Goal: Task Accomplishment & Management: Complete application form

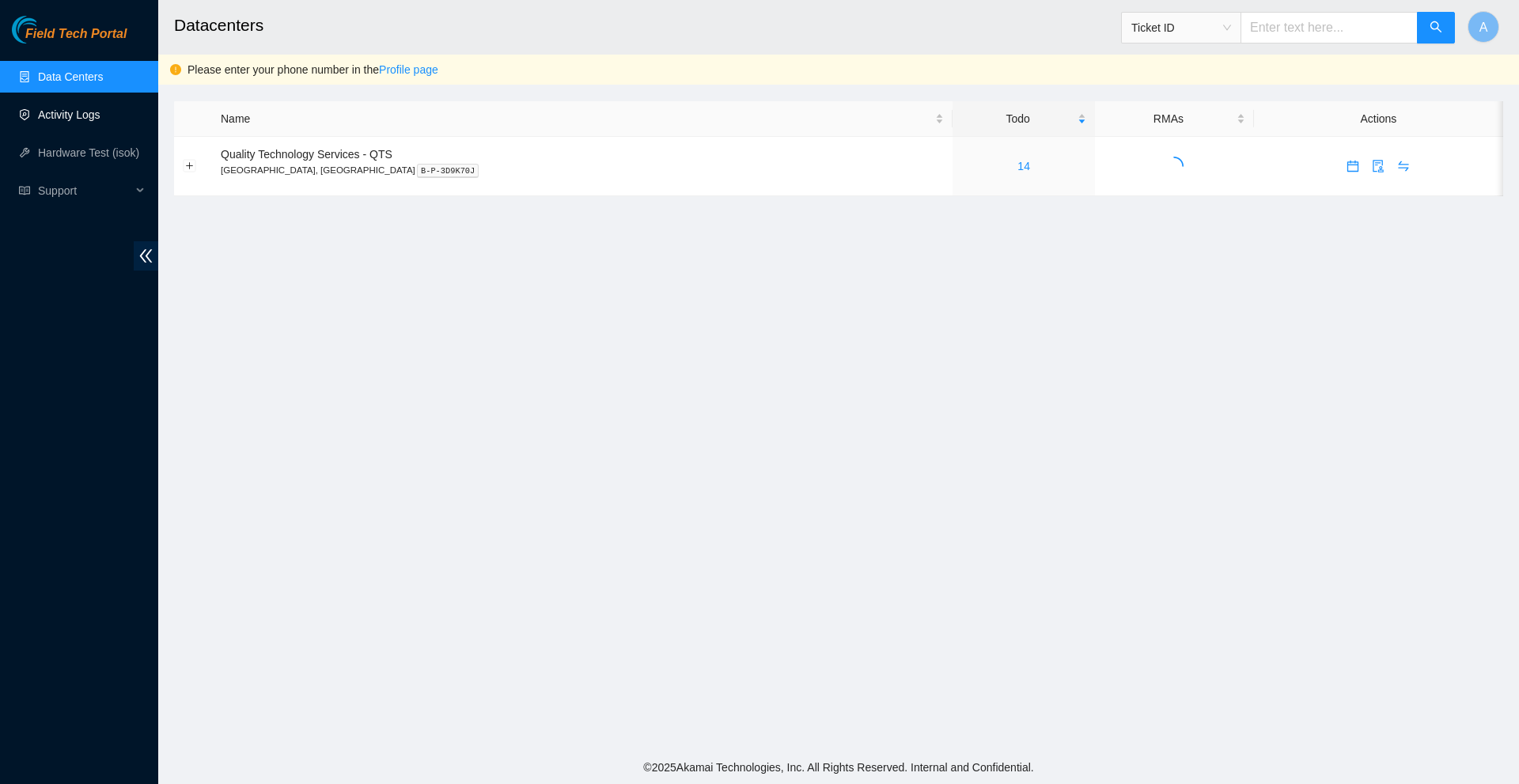
click at [73, 113] on link "Activity Logs" at bounding box center [69, 115] width 63 height 13
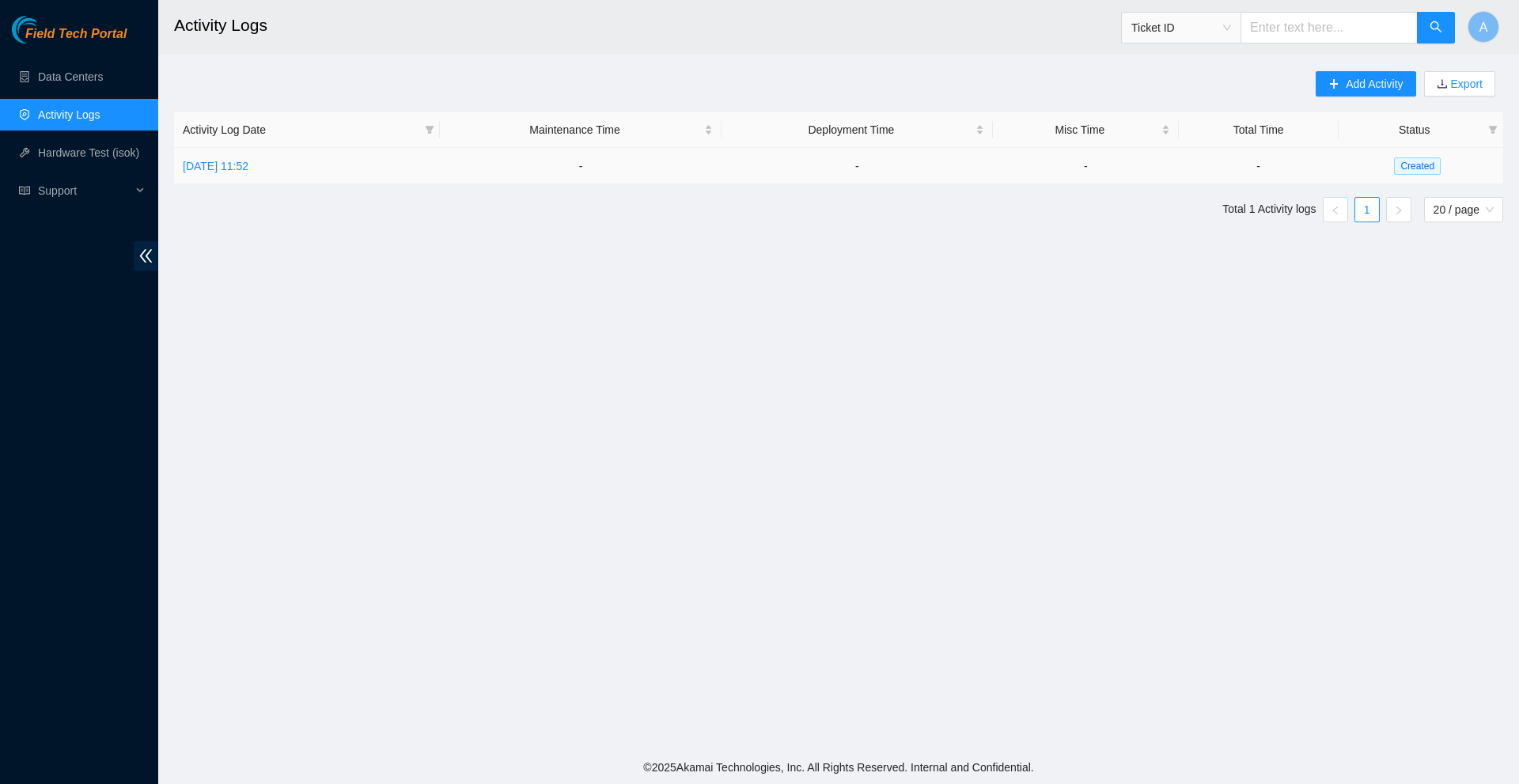
click at [245, 155] on td "[DATE] 11:52" at bounding box center [307, 166] width 266 height 37
click at [244, 165] on link "[DATE] 11:52" at bounding box center [215, 166] width 66 height 13
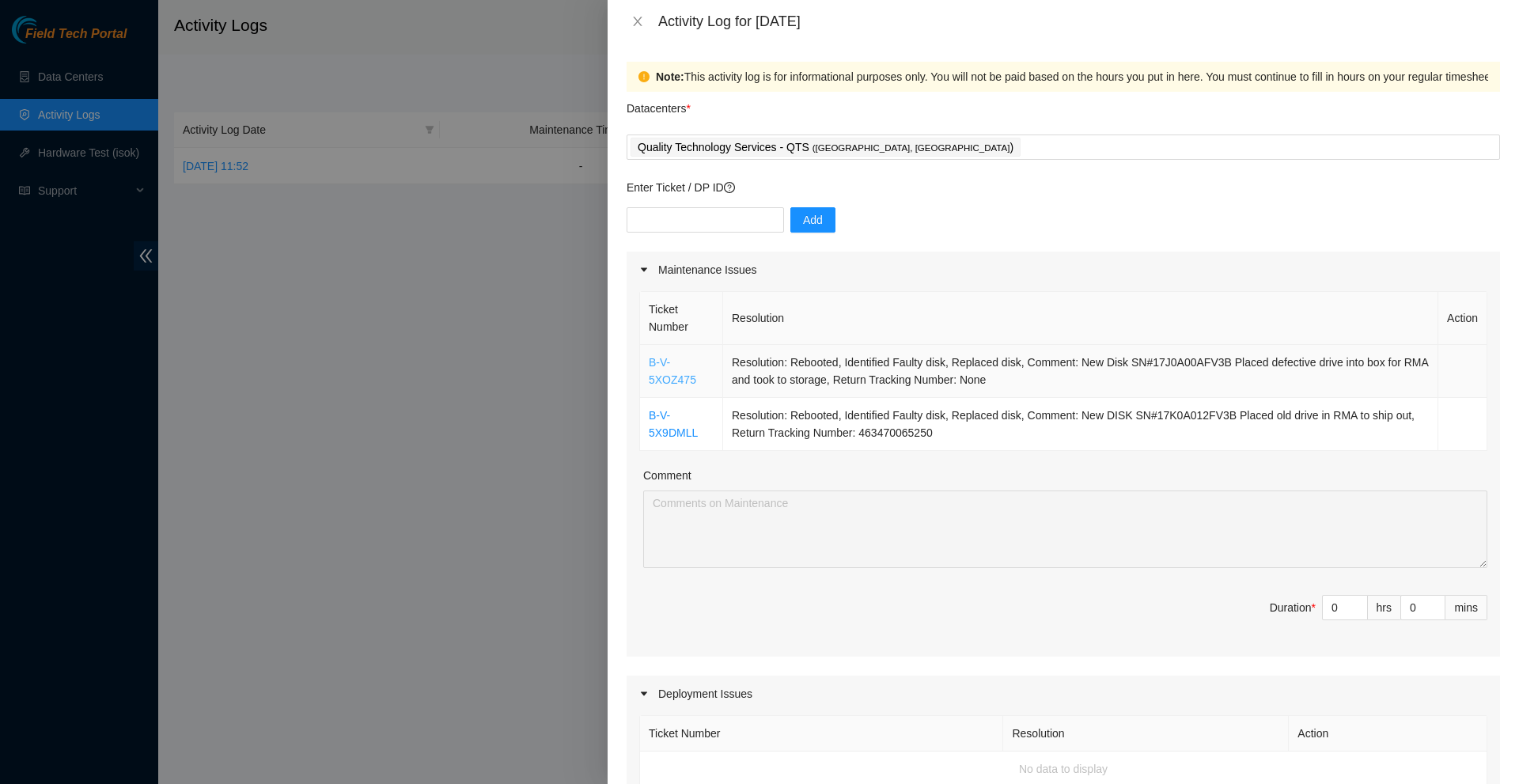
click at [663, 377] on link "B-V-5XOZ475" at bounding box center [673, 370] width 47 height 30
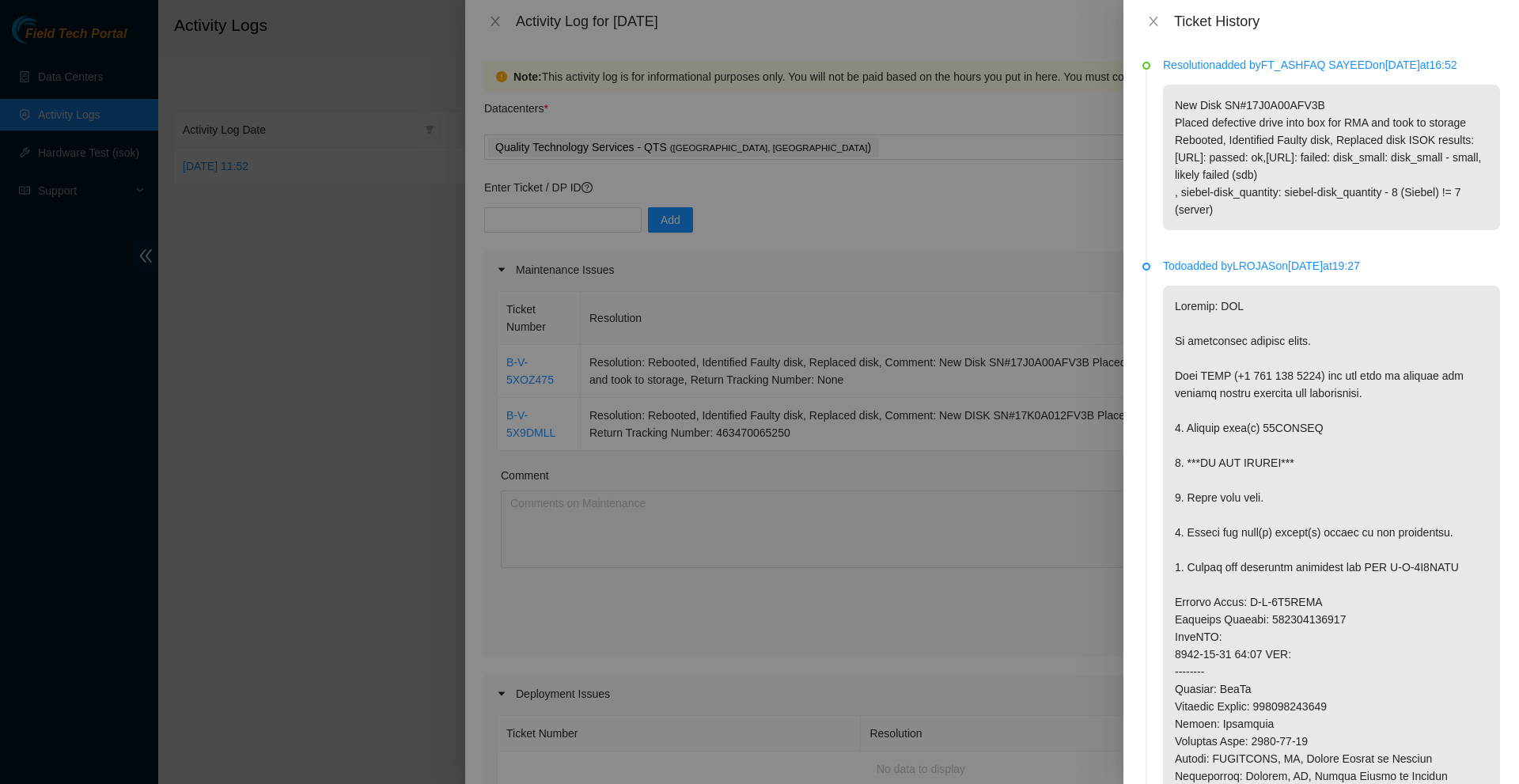
click at [1506, 178] on div "Resolution added by FT_ASHFAQ SAYEED on [DATE] 16:52 New Disk SN#17J0A00AFV3B P…" at bounding box center [1322, 413] width 396 height 741
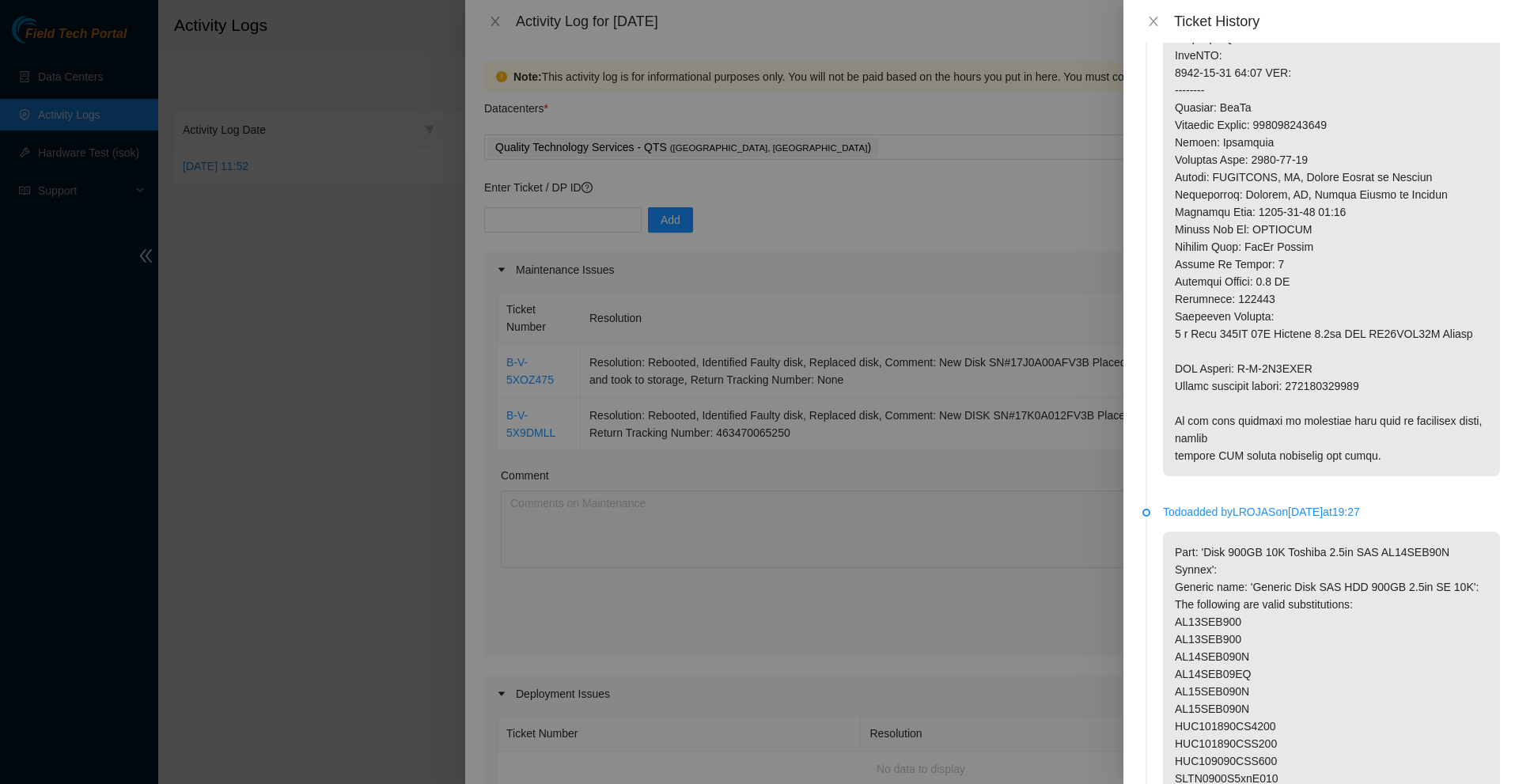
scroll to position [585, 0]
click at [1495, 267] on div "Resolution added by FT_ASHFAQ SAYEED on [DATE] 16:52 New Disk SN#17J0A00AFV3B P…" at bounding box center [1322, 413] width 396 height 741
click at [1148, 23] on icon "close" at bounding box center [1154, 21] width 13 height 13
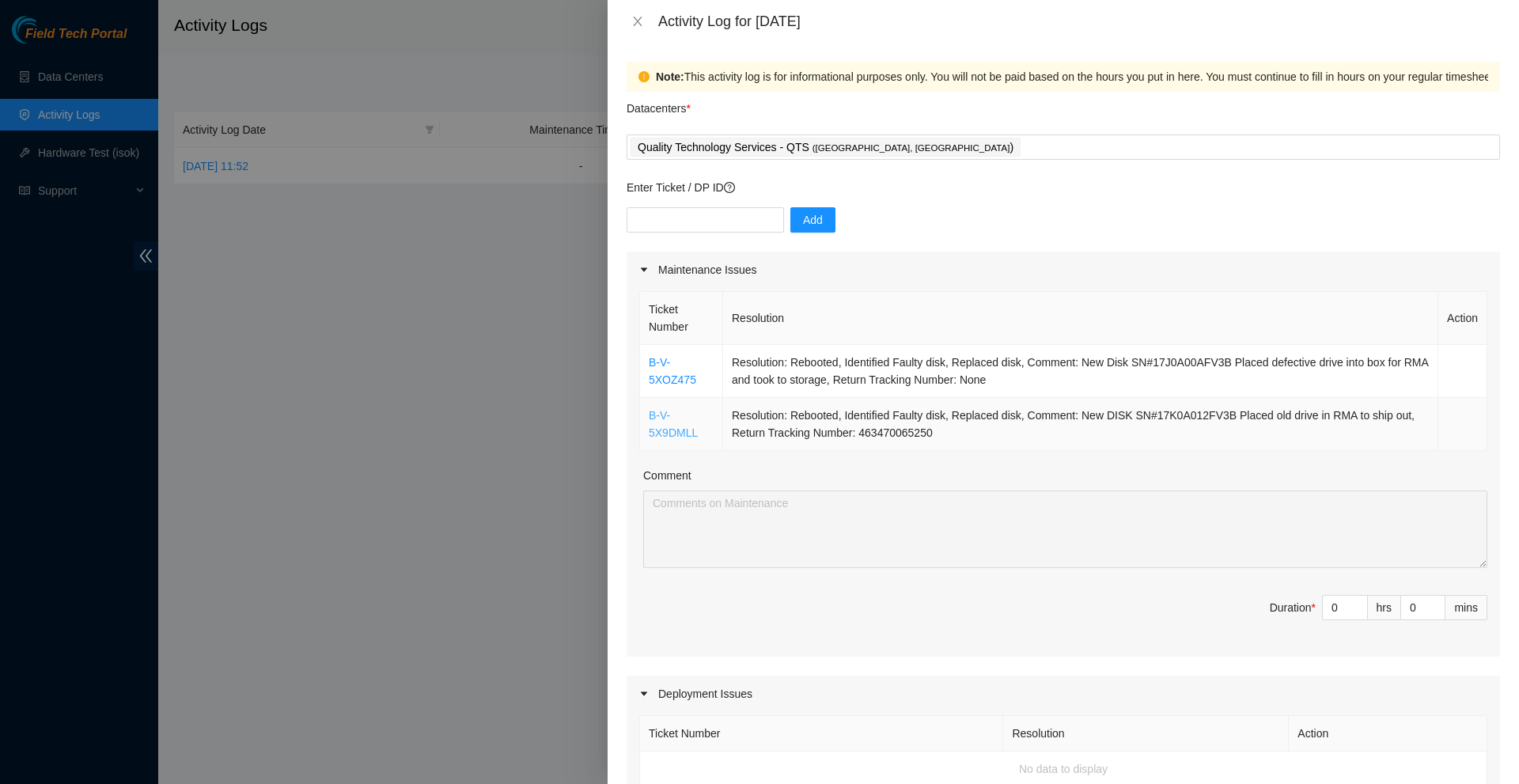
click at [670, 439] on link "B-V-5X9DMLL" at bounding box center [674, 423] width 49 height 30
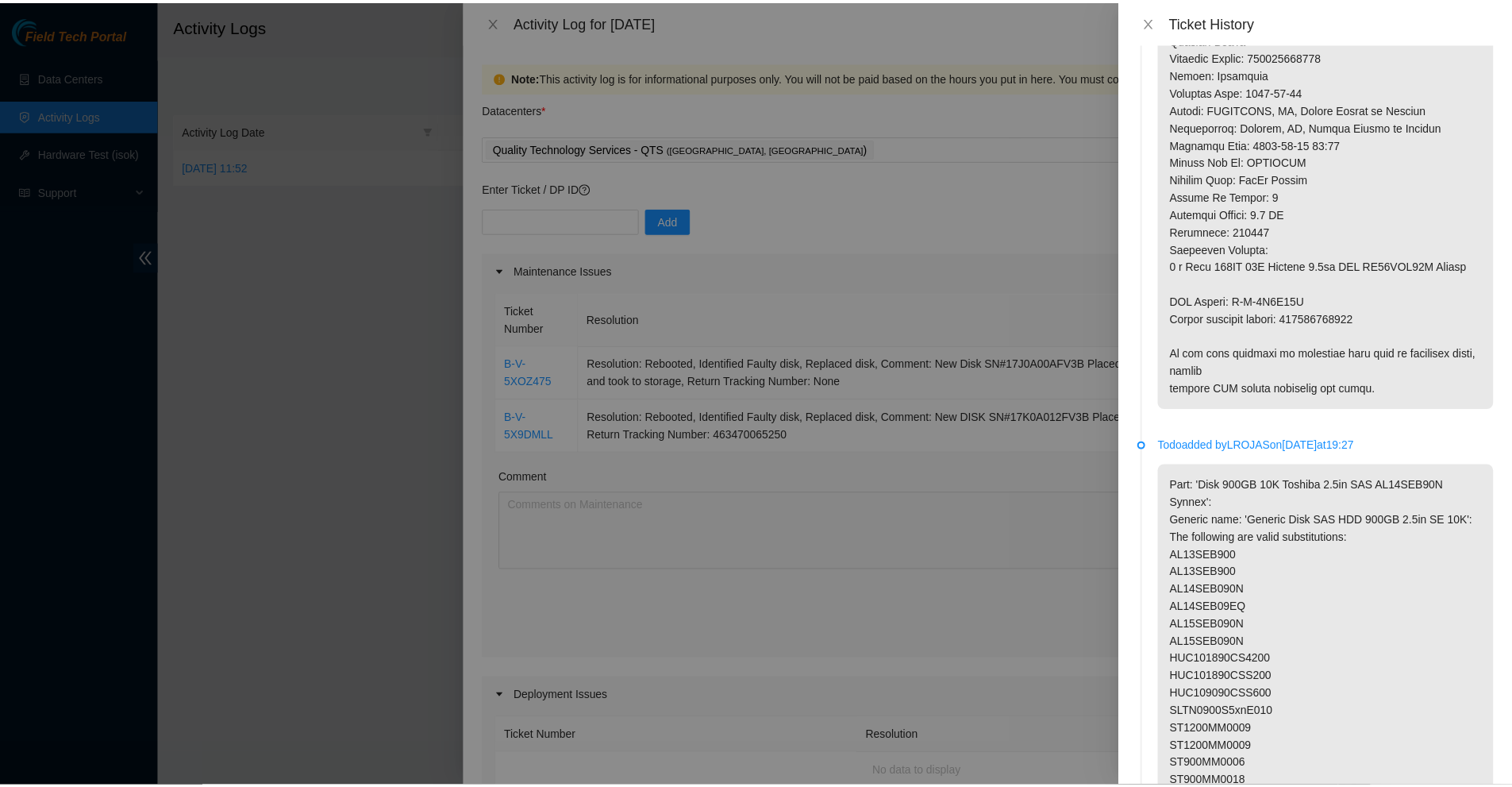
scroll to position [620, 0]
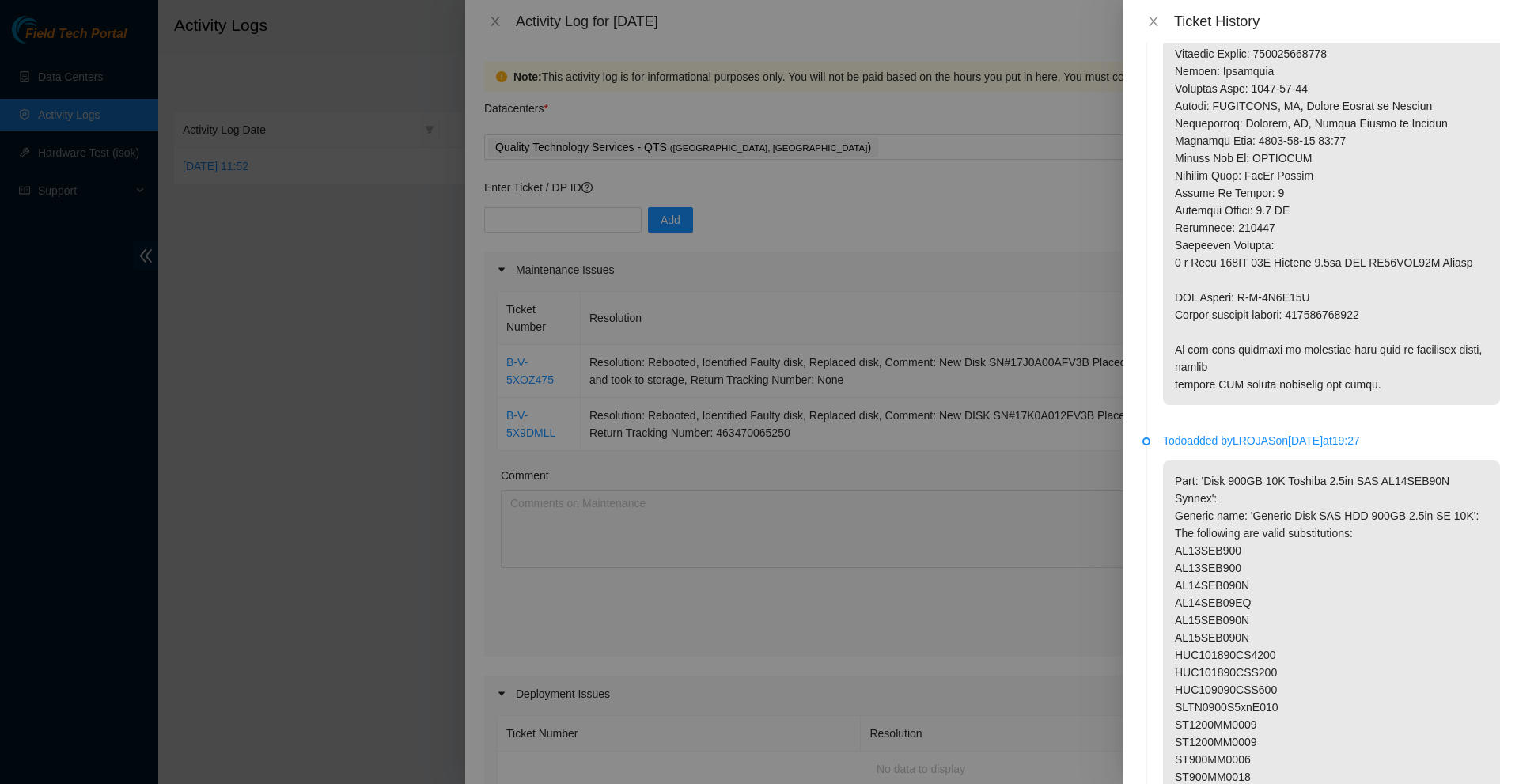
click at [1143, 13] on div "Ticket History" at bounding box center [1321, 21] width 358 height 17
click at [1144, 15] on button "Close" at bounding box center [1153, 21] width 22 height 15
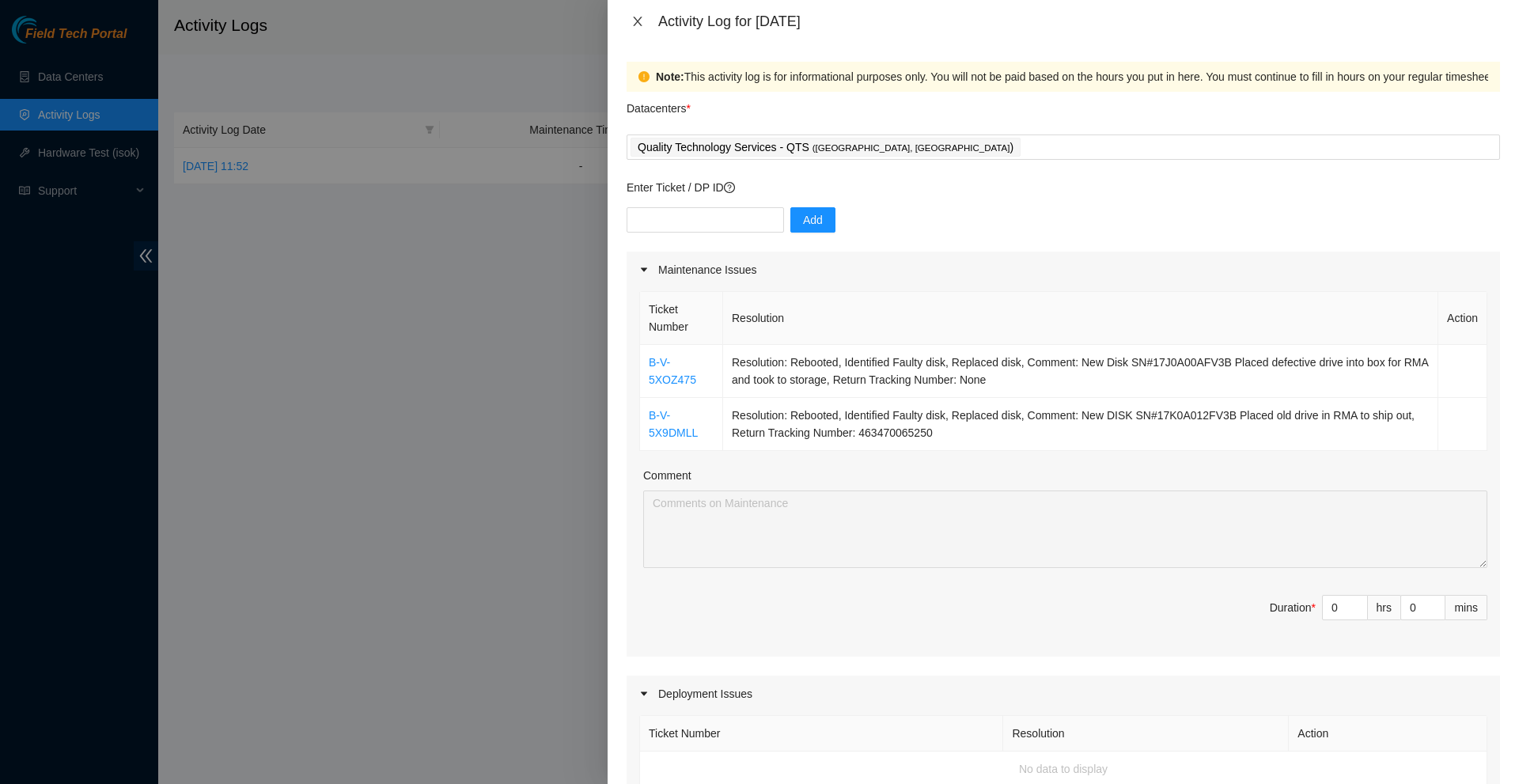
click at [635, 26] on icon "close" at bounding box center [638, 21] width 13 height 13
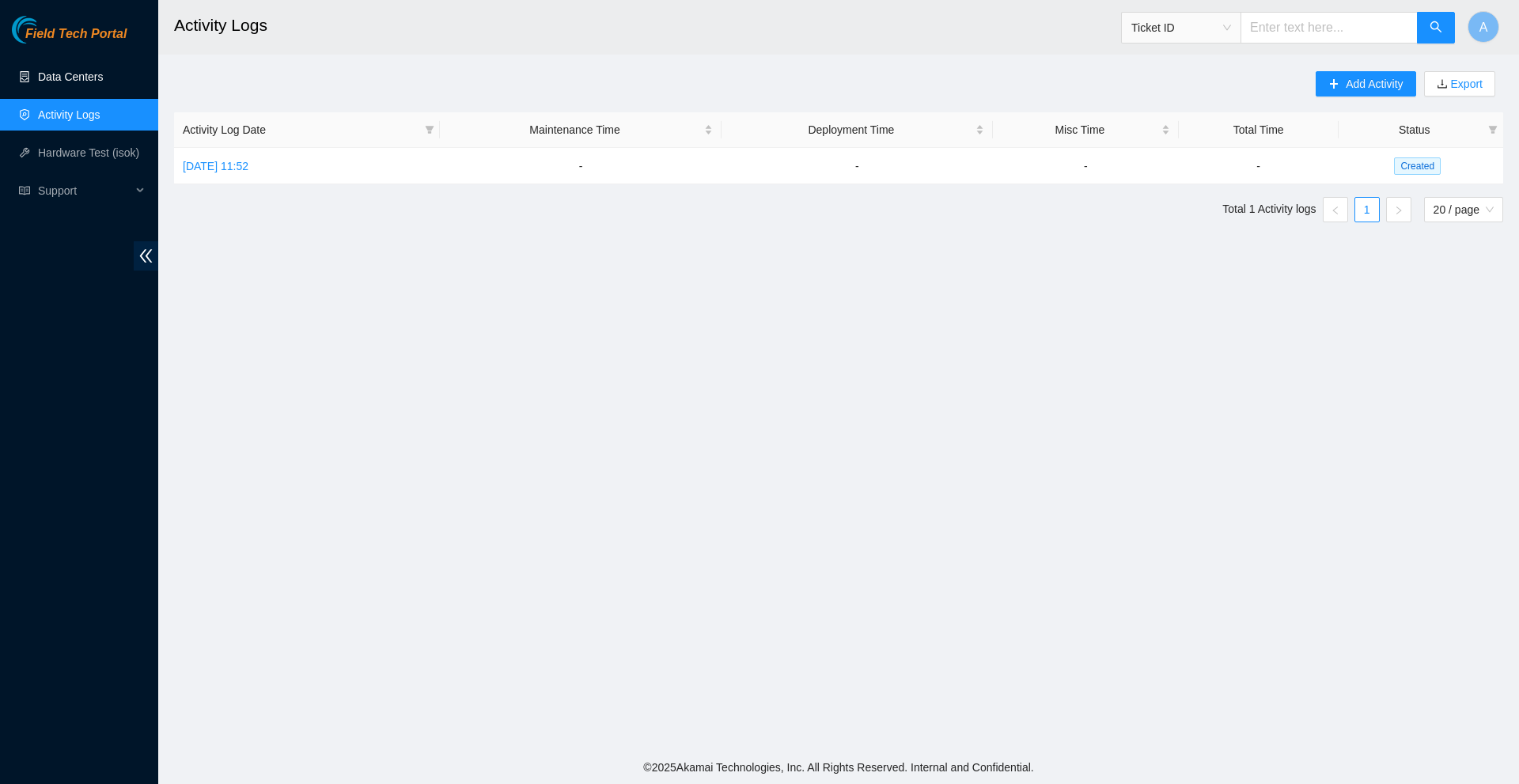
click at [77, 70] on link "Data Centers" at bounding box center [71, 77] width 65 height 13
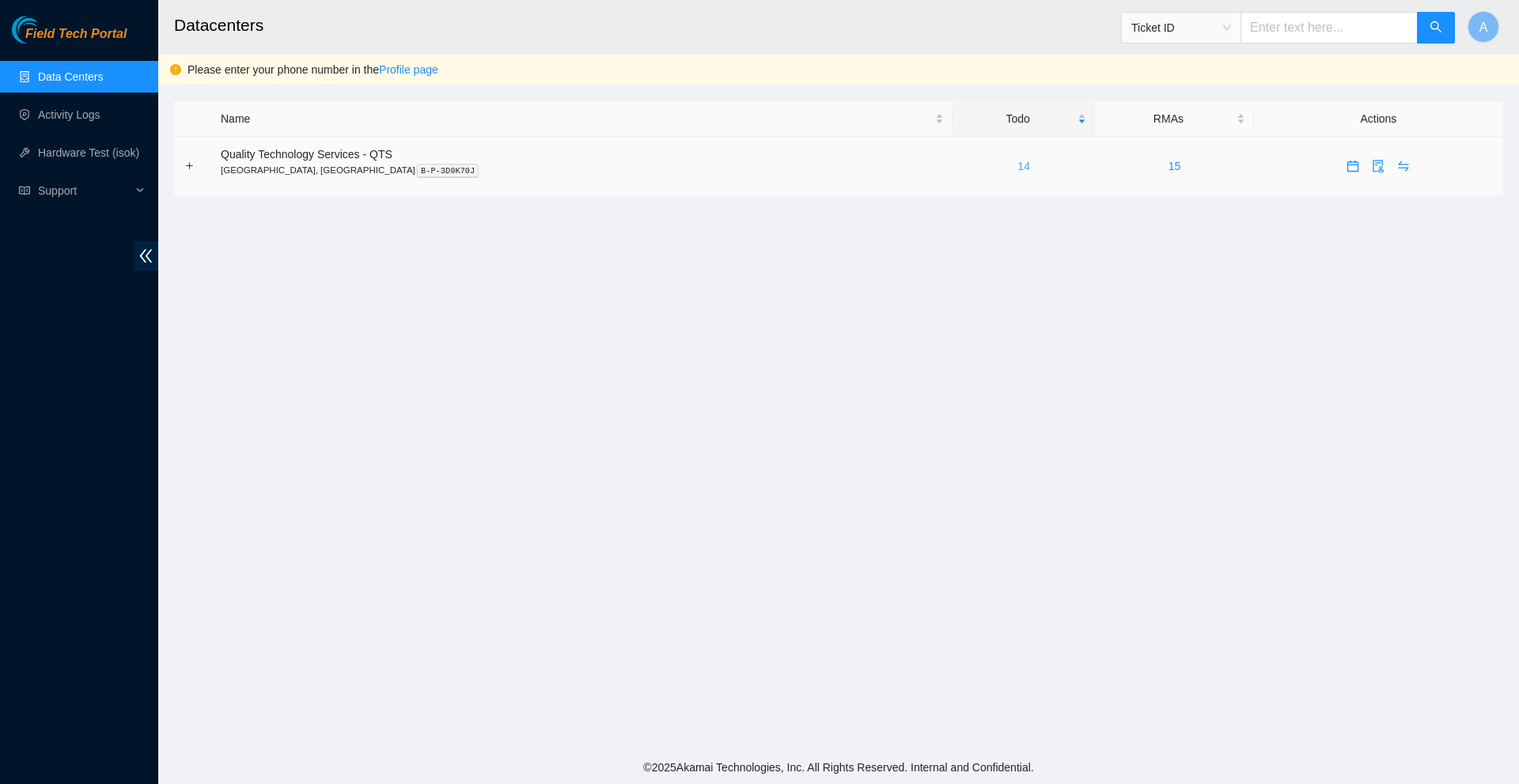
click at [1017, 171] on link "14" at bounding box center [1024, 166] width 13 height 13
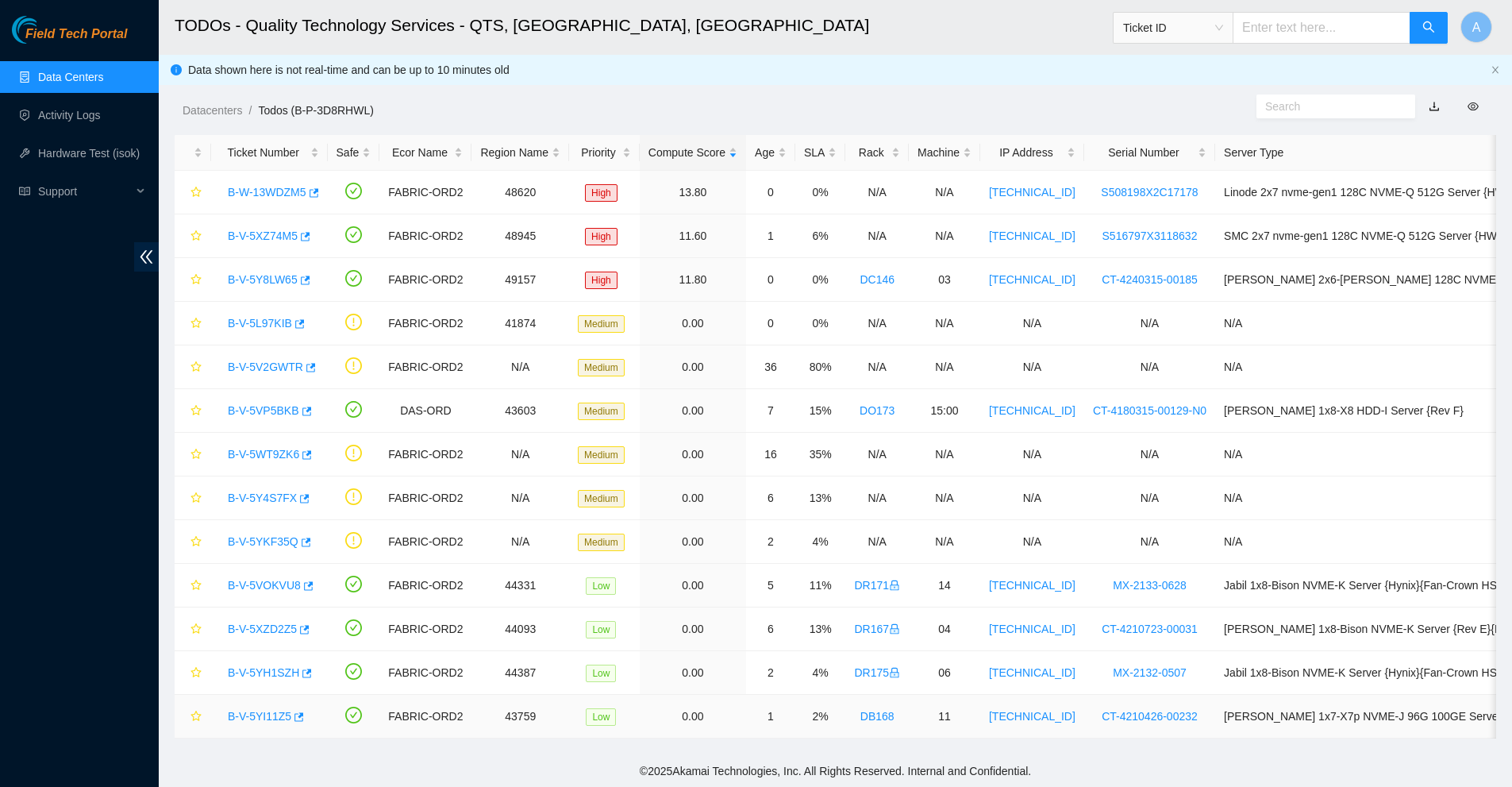
click at [266, 714] on link "B-V-5YI11Z5" at bounding box center [260, 717] width 64 height 13
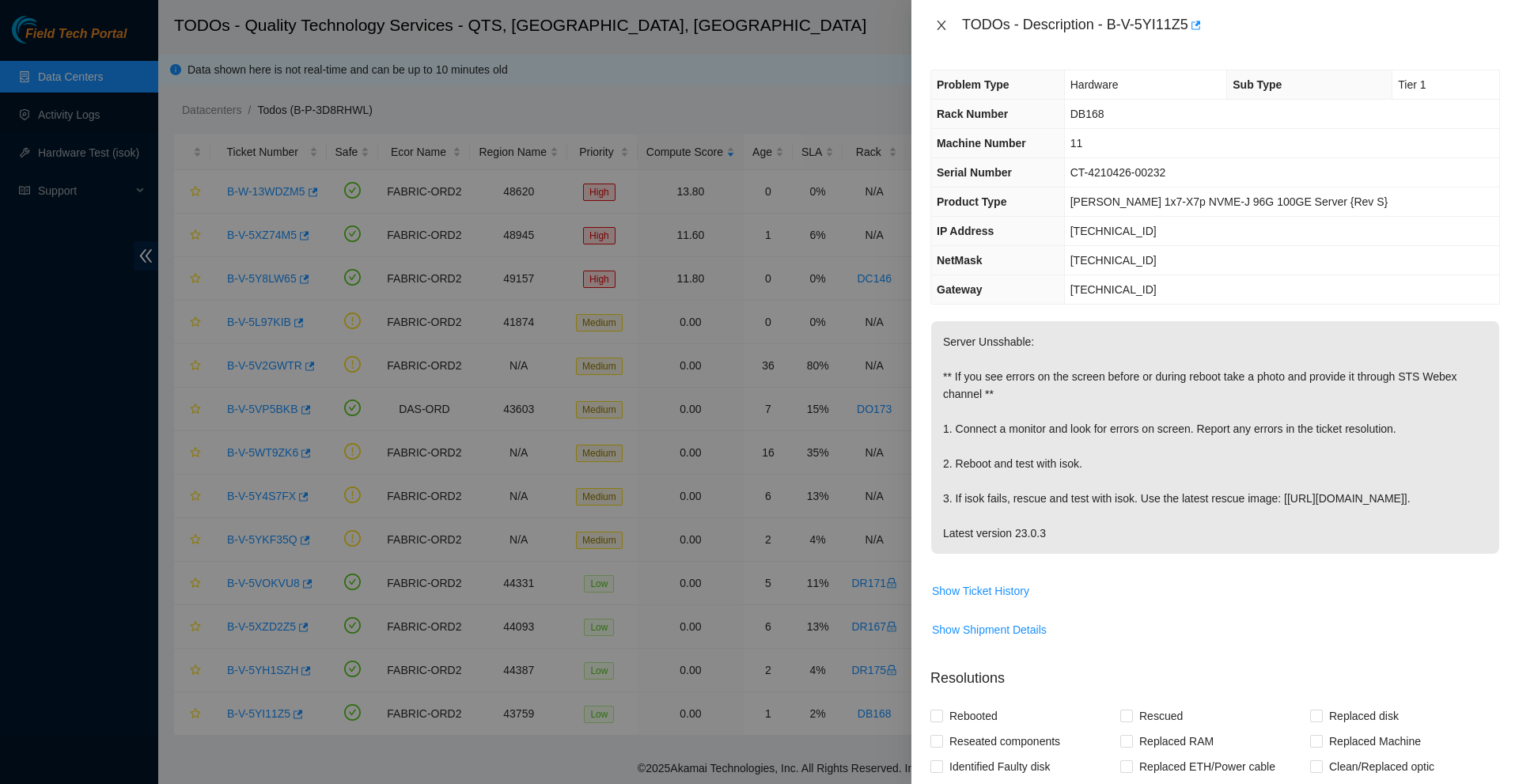
click at [946, 20] on icon "close" at bounding box center [942, 25] width 13 height 13
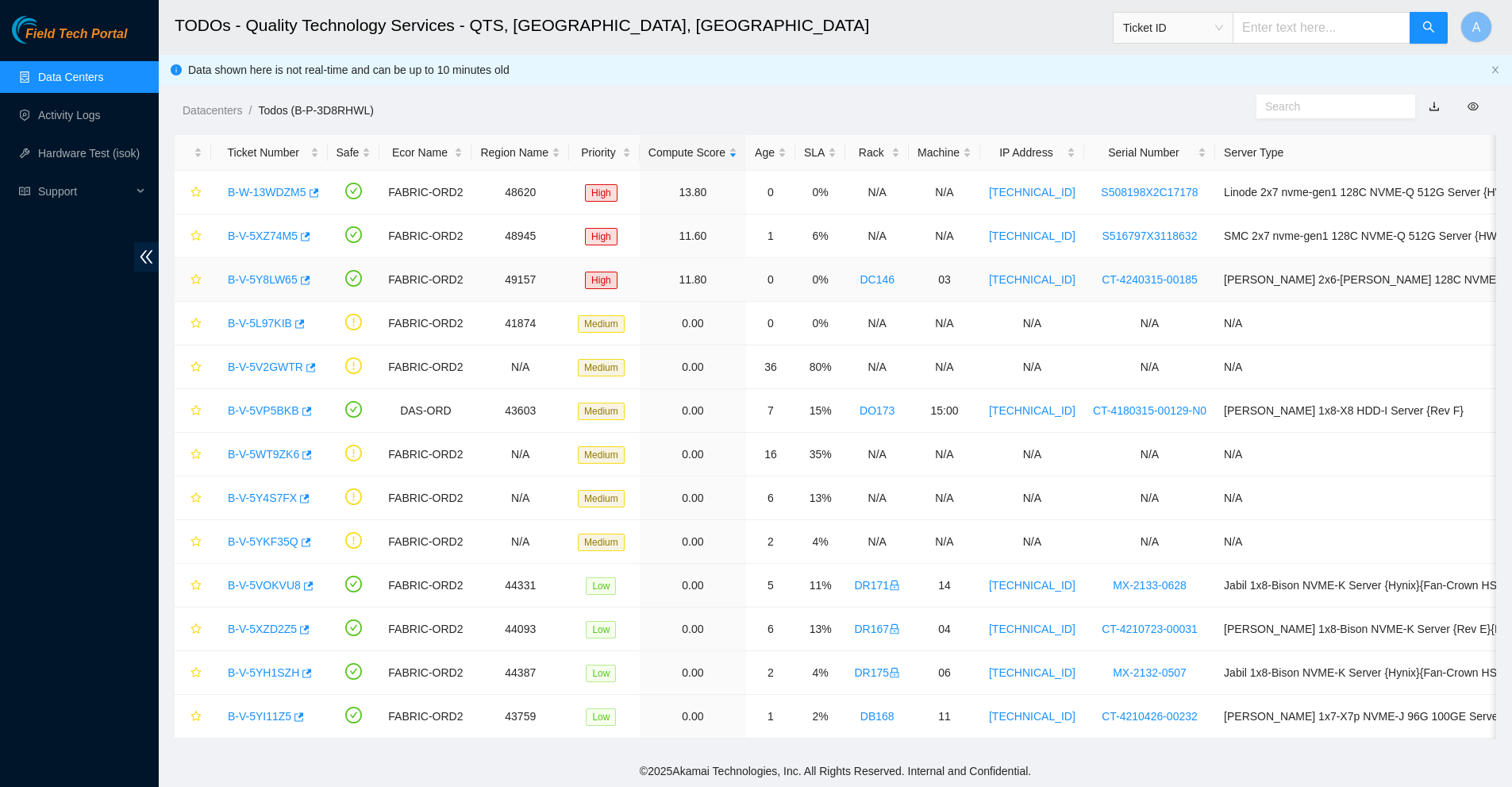
click at [274, 275] on link "B-V-5Y8LW65" at bounding box center [262, 279] width 69 height 13
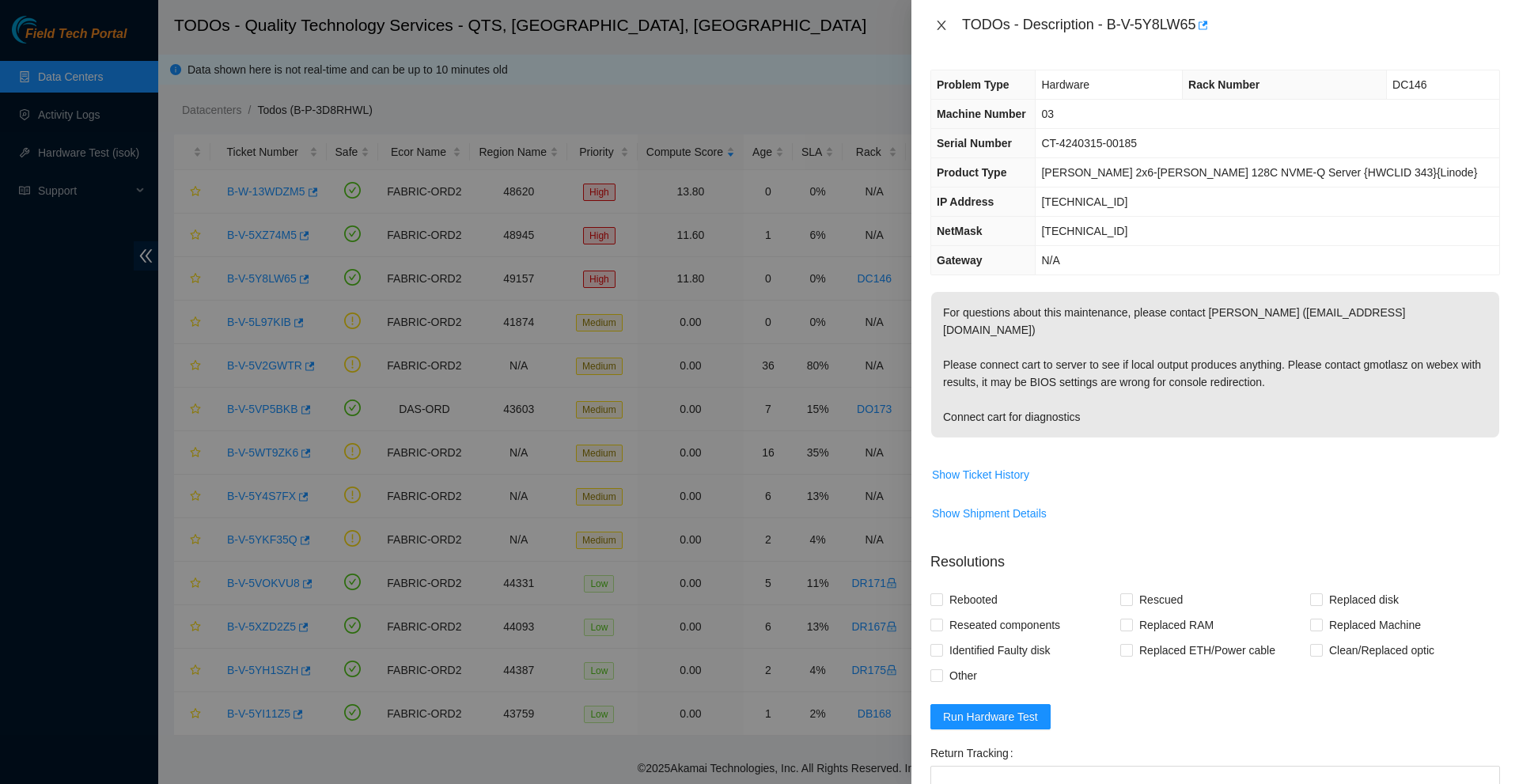
click at [933, 25] on button "Close" at bounding box center [942, 25] width 22 height 15
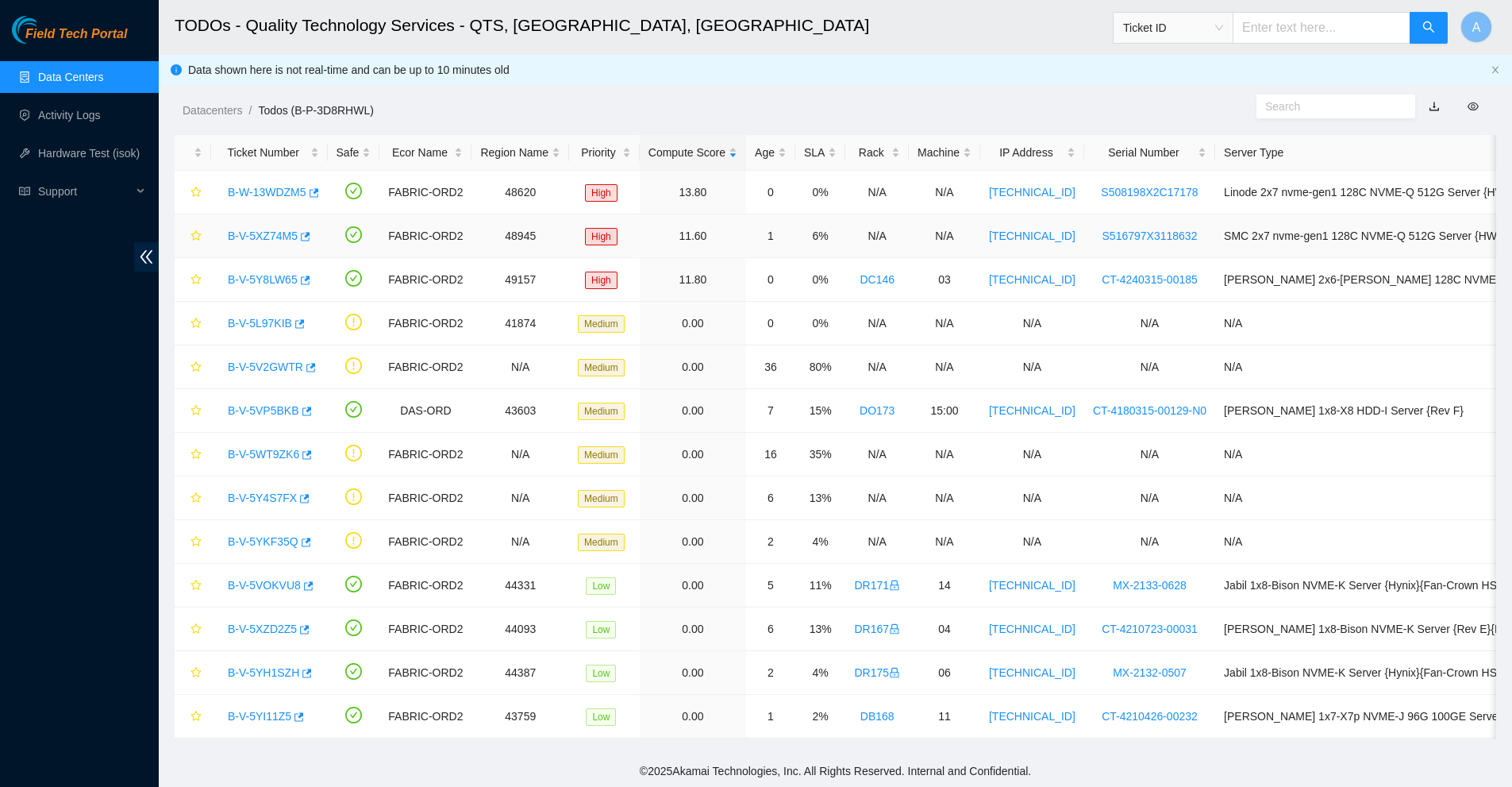
click at [279, 237] on link "B-V-5XZ74M5" at bounding box center [262, 236] width 69 height 13
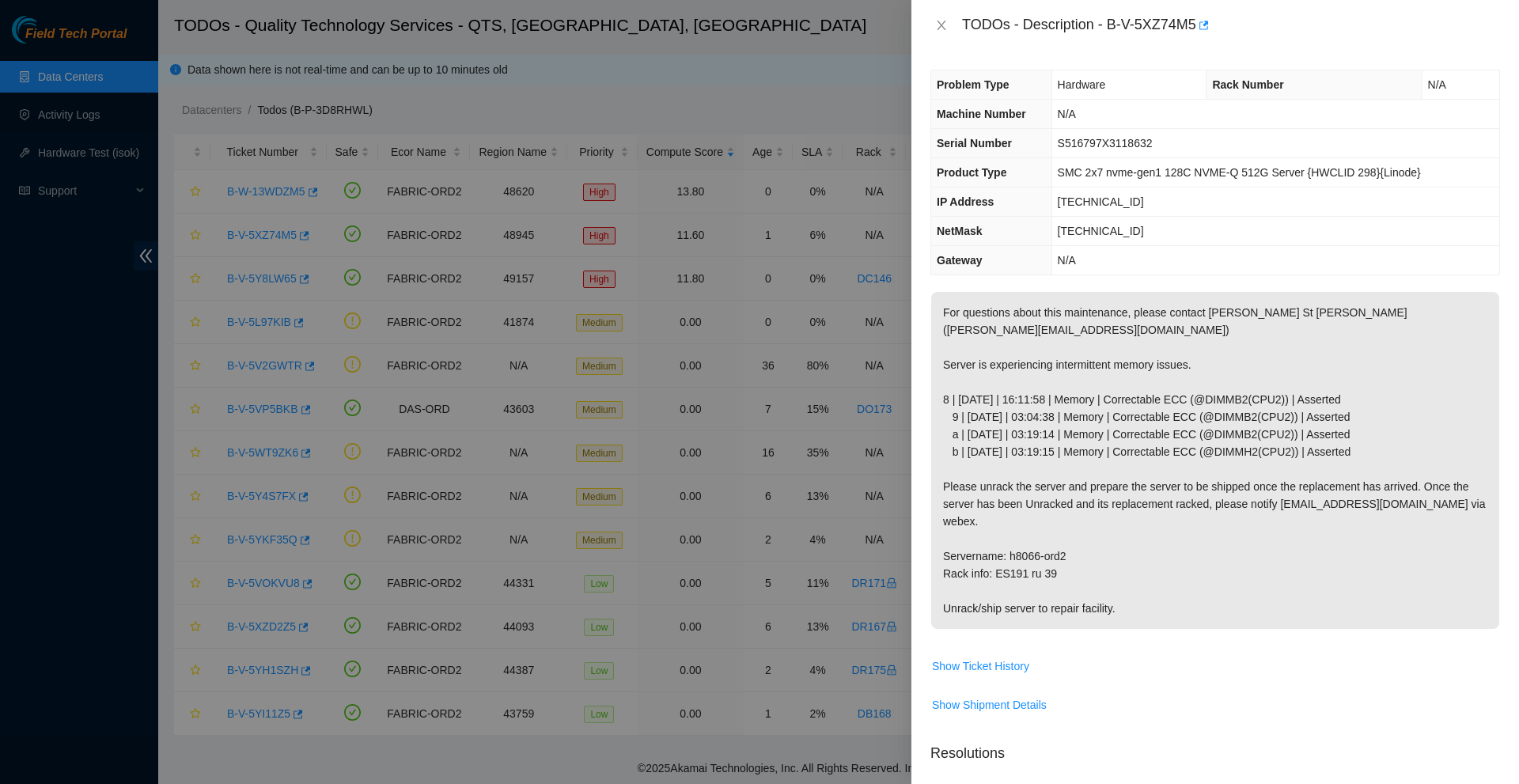
click at [1282, 71] on th "Rack Number" at bounding box center [1315, 85] width 215 height 29
click at [1239, 80] on span "Rack Number" at bounding box center [1247, 85] width 71 height 13
click at [1239, 81] on span "Rack Number" at bounding box center [1247, 85] width 71 height 13
click at [1294, 124] on td "N/A" at bounding box center [1275, 114] width 448 height 29
click at [946, 22] on icon "close" at bounding box center [942, 25] width 13 height 13
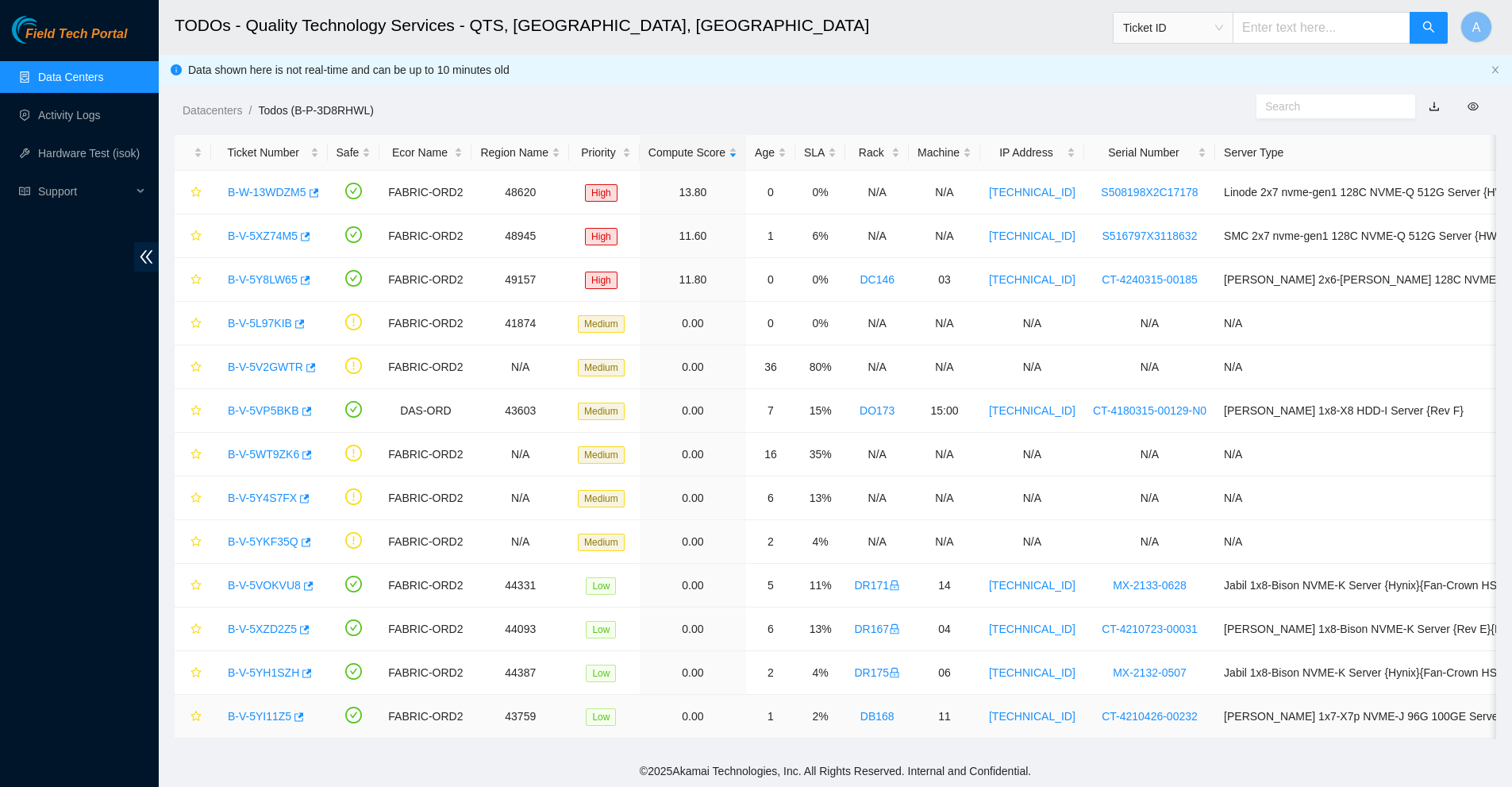
click at [260, 716] on link "B-V-5YI11Z5" at bounding box center [260, 717] width 64 height 13
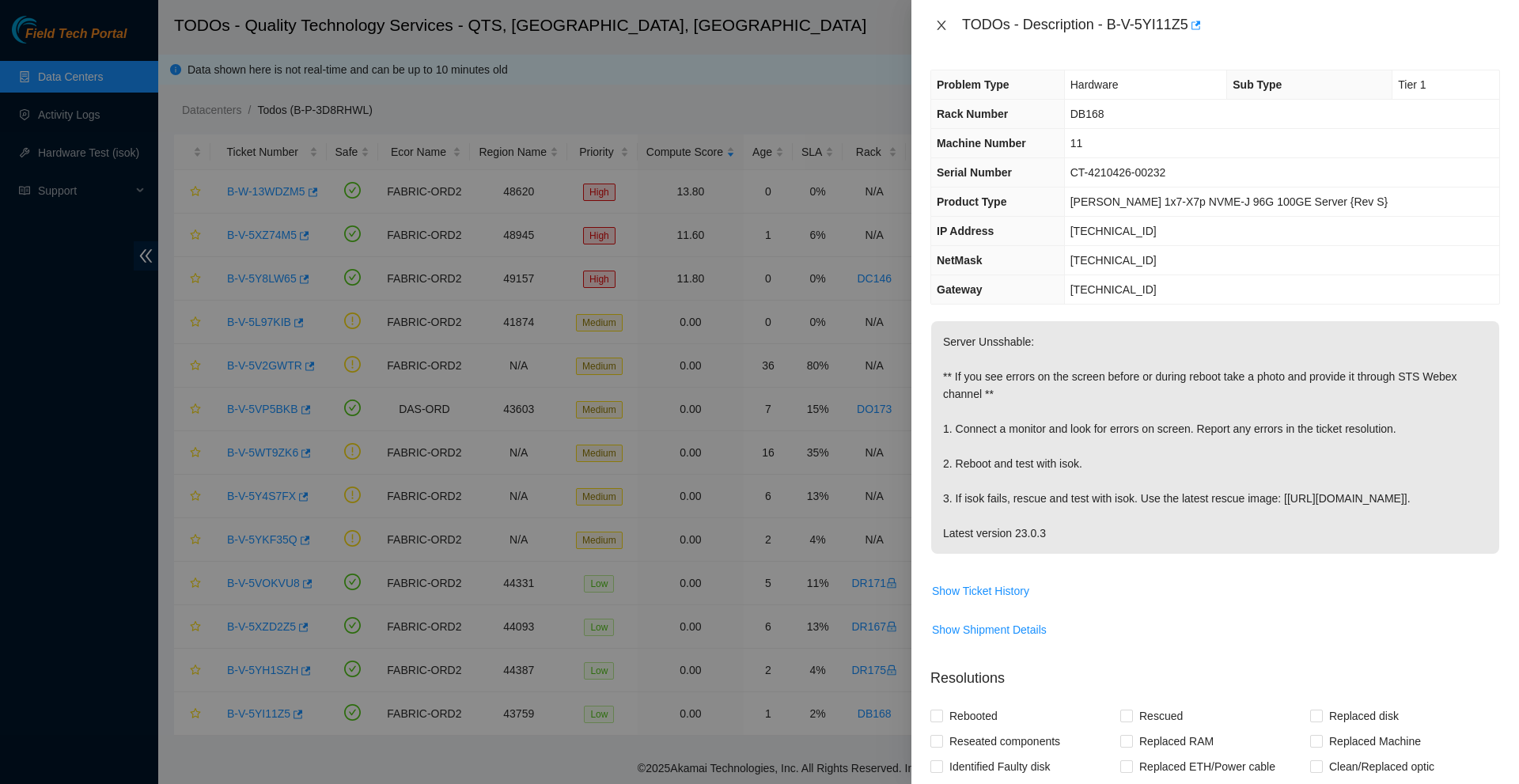
click at [941, 24] on icon "close" at bounding box center [941, 25] width 9 height 10
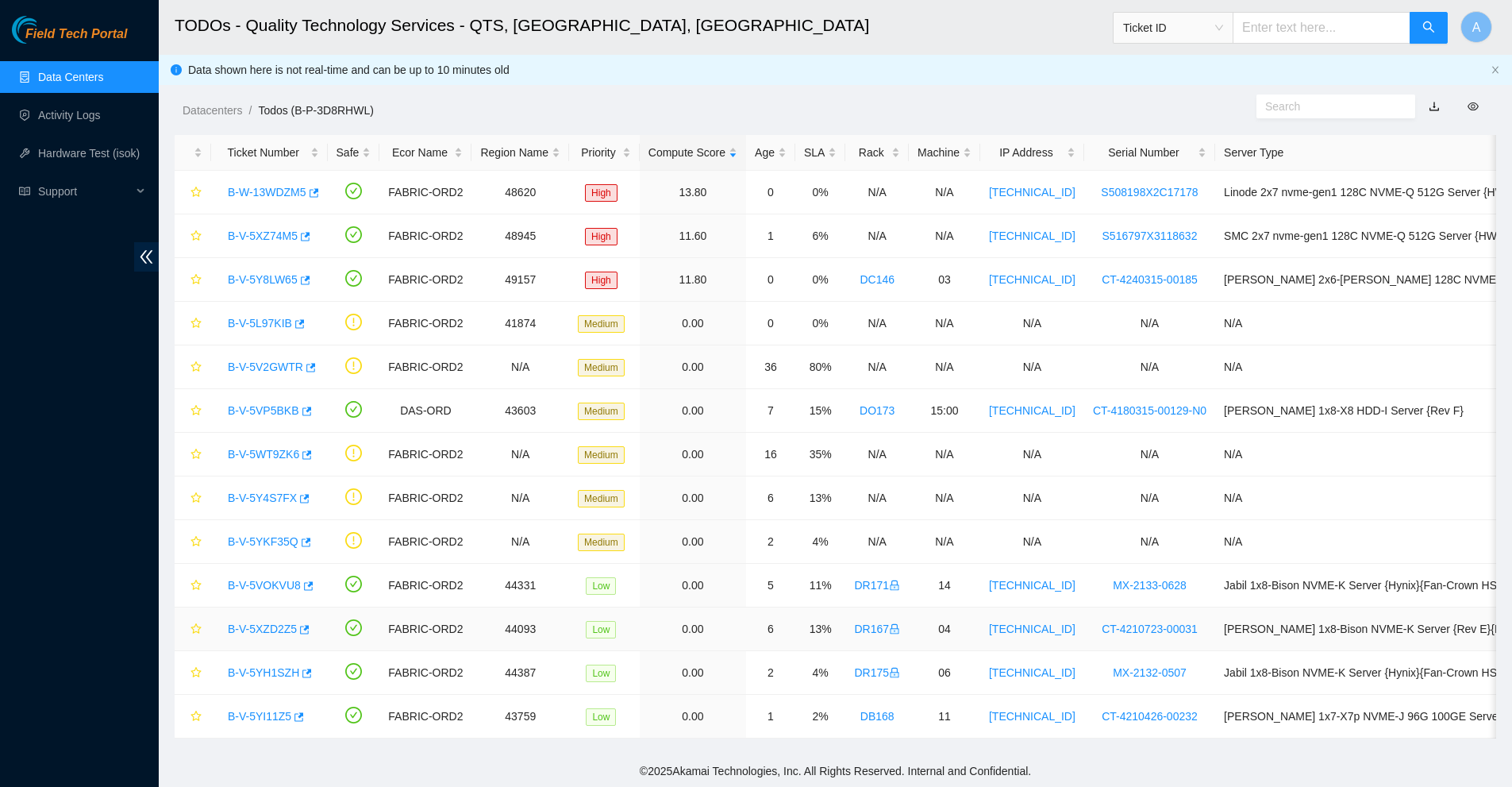
click at [254, 628] on link "B-V-5XZD2Z5" at bounding box center [262, 629] width 69 height 13
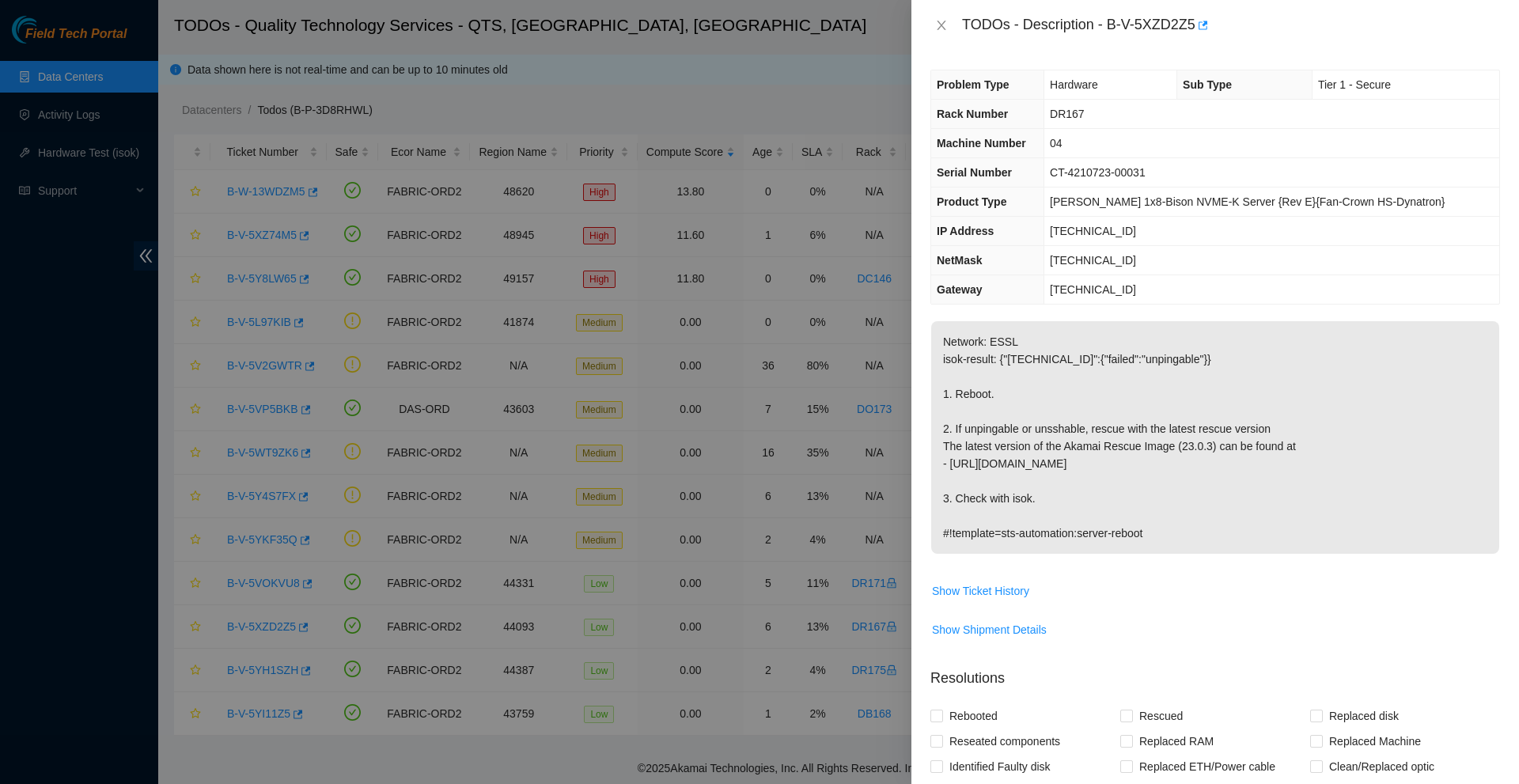
click at [943, 34] on div "TODOs - Description - B-V-5XZD2Z5" at bounding box center [1215, 25] width 569 height 25
click at [935, 16] on div "TODOs - Description - B-V-5XZD2Z5" at bounding box center [1215, 25] width 569 height 25
click at [946, 28] on icon "close" at bounding box center [942, 25] width 13 height 13
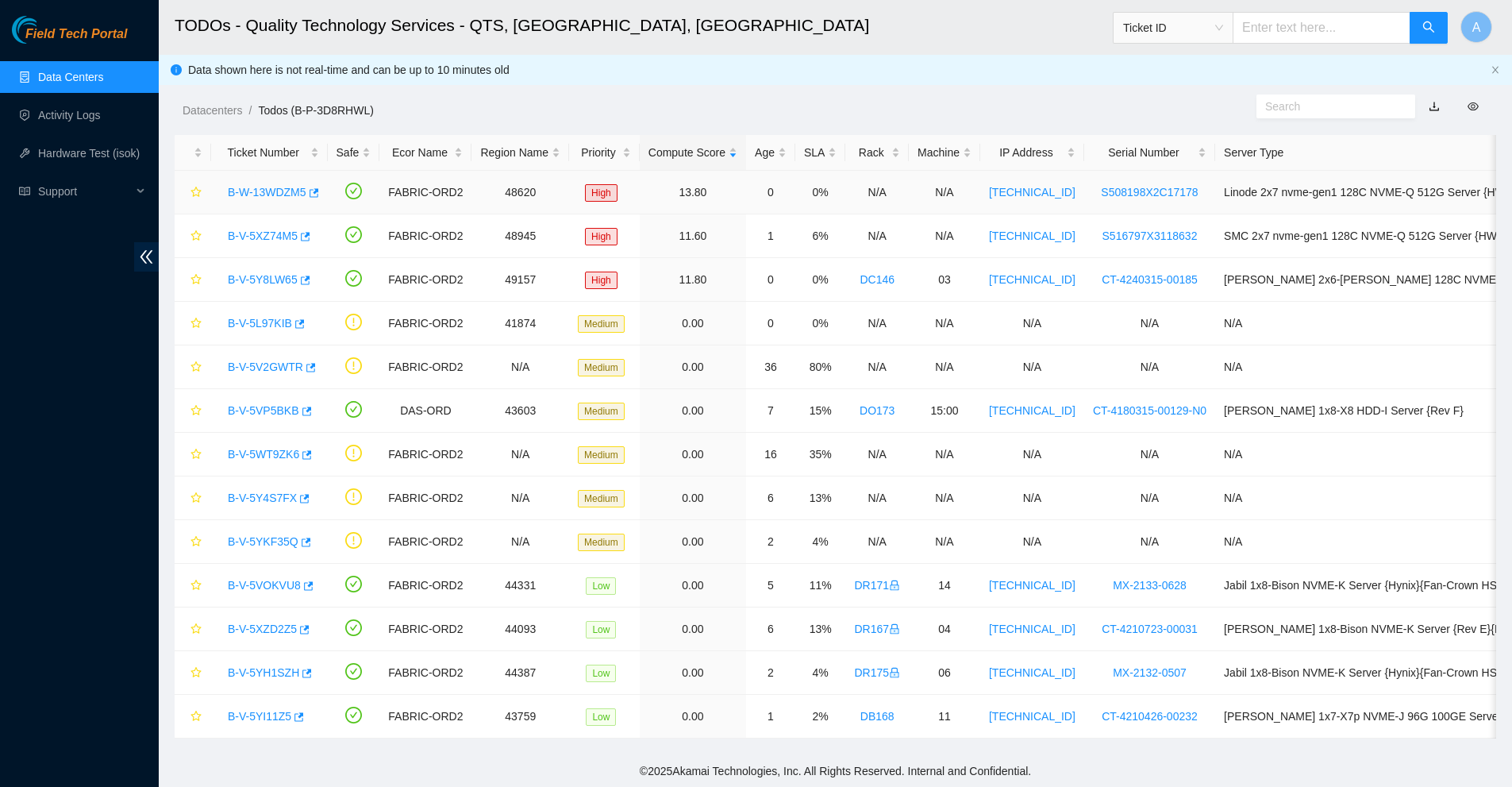
click at [265, 193] on link "B-W-13WDZM5" at bounding box center [267, 192] width 78 height 13
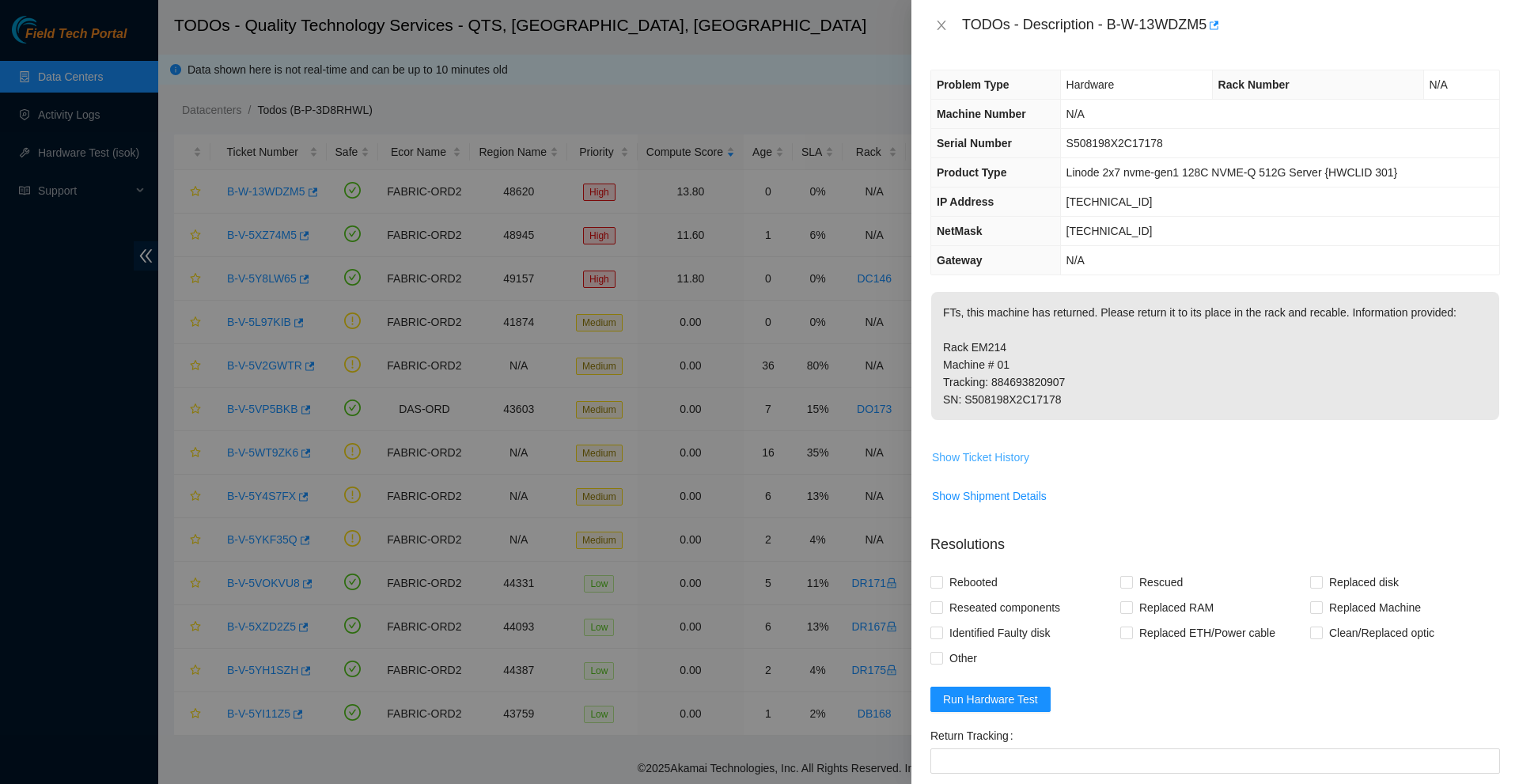
click at [990, 461] on span "Show Ticket History" at bounding box center [980, 457] width 97 height 17
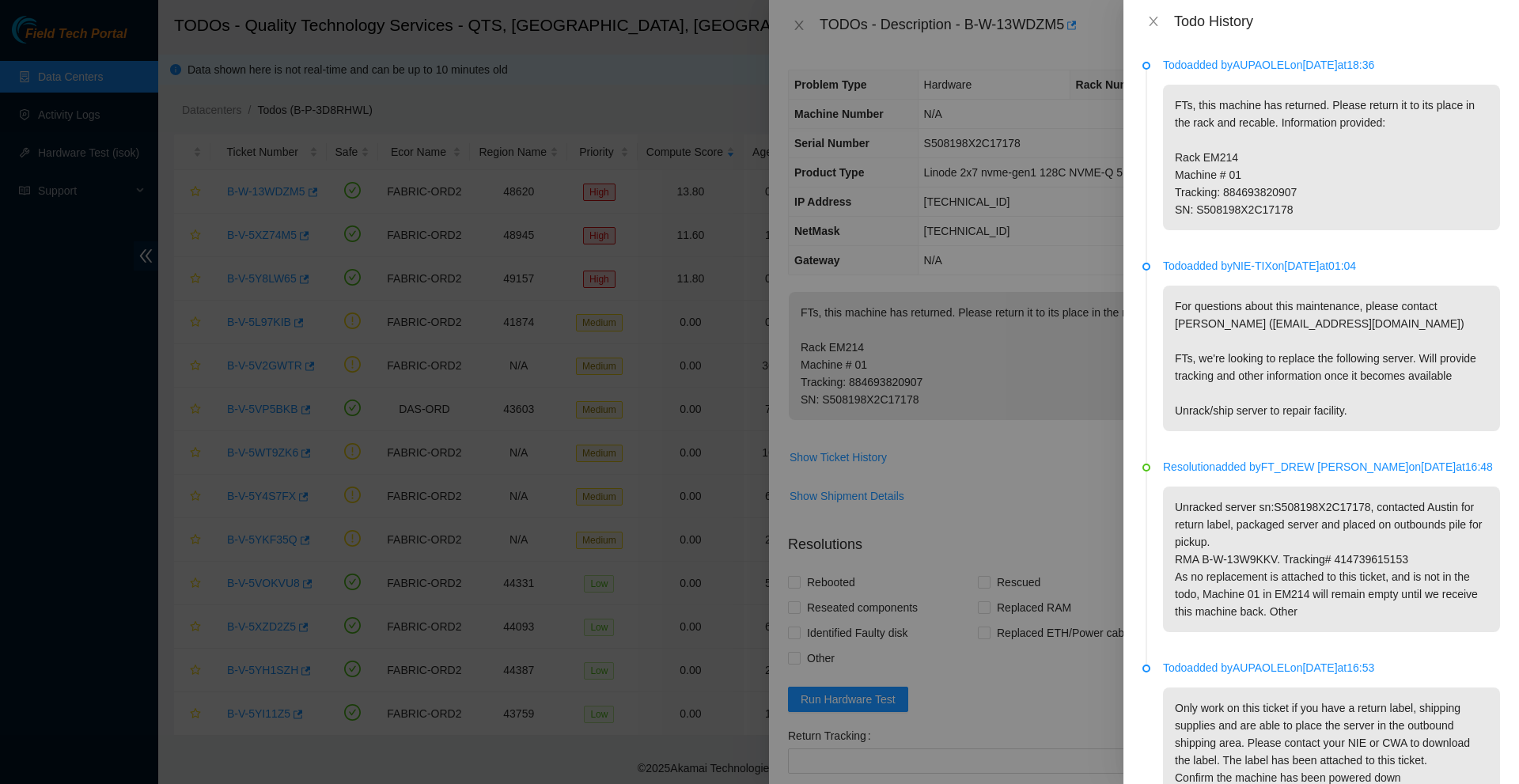
click at [954, 369] on div at bounding box center [759, 392] width 1519 height 784
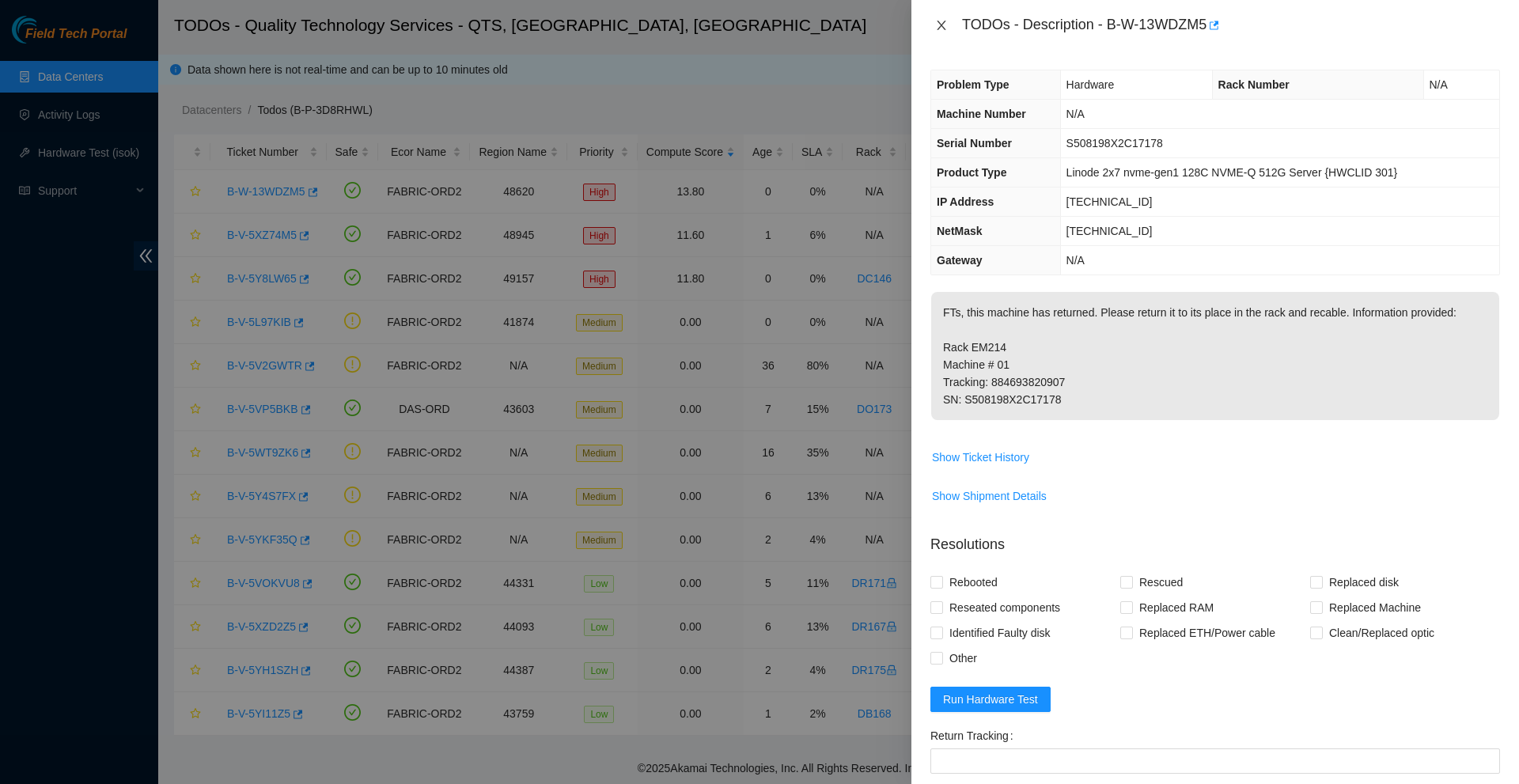
click at [945, 27] on icon "close" at bounding box center [942, 25] width 13 height 13
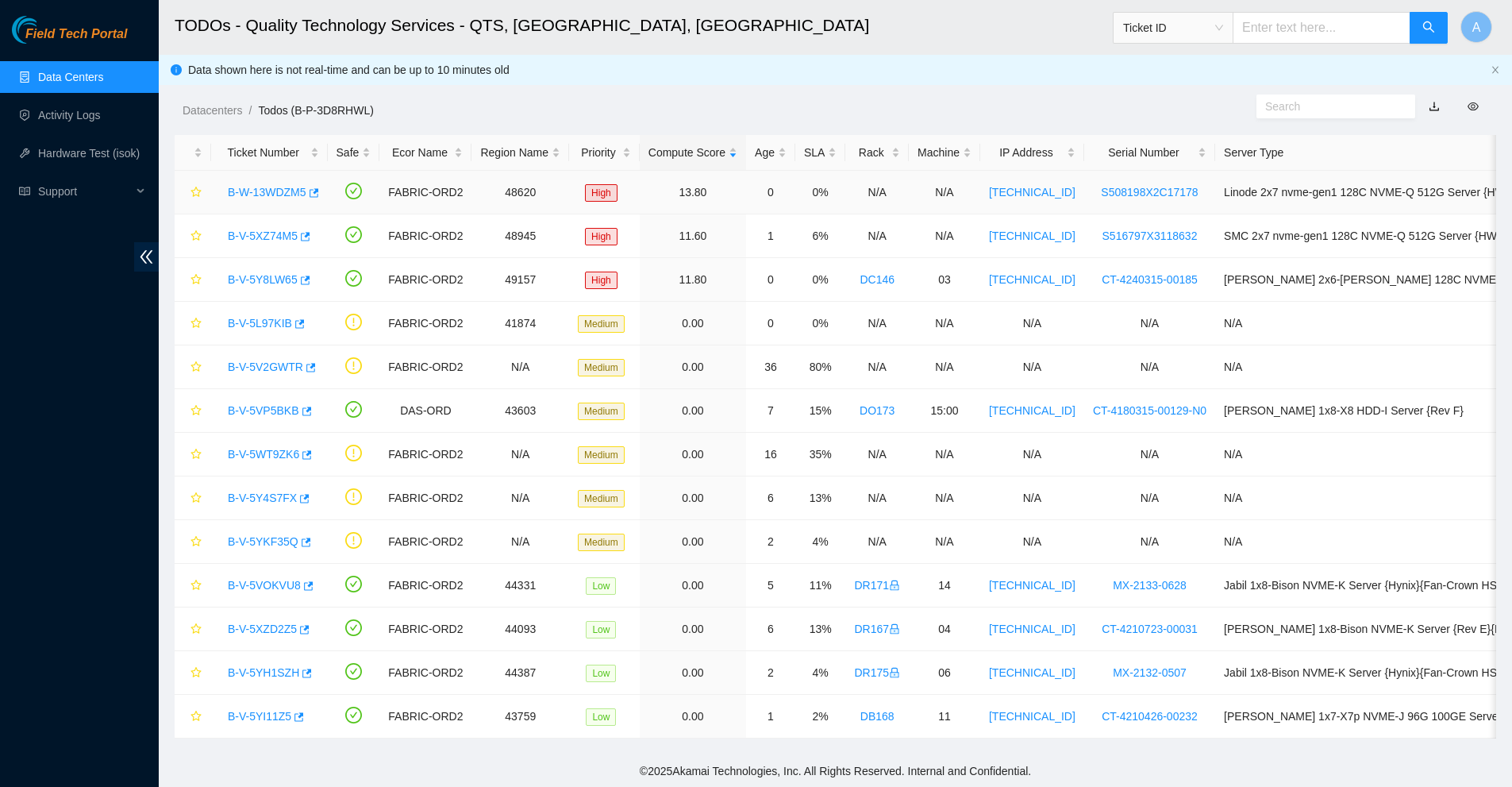
click at [288, 192] on link "B-W-13WDZM5" at bounding box center [267, 192] width 78 height 13
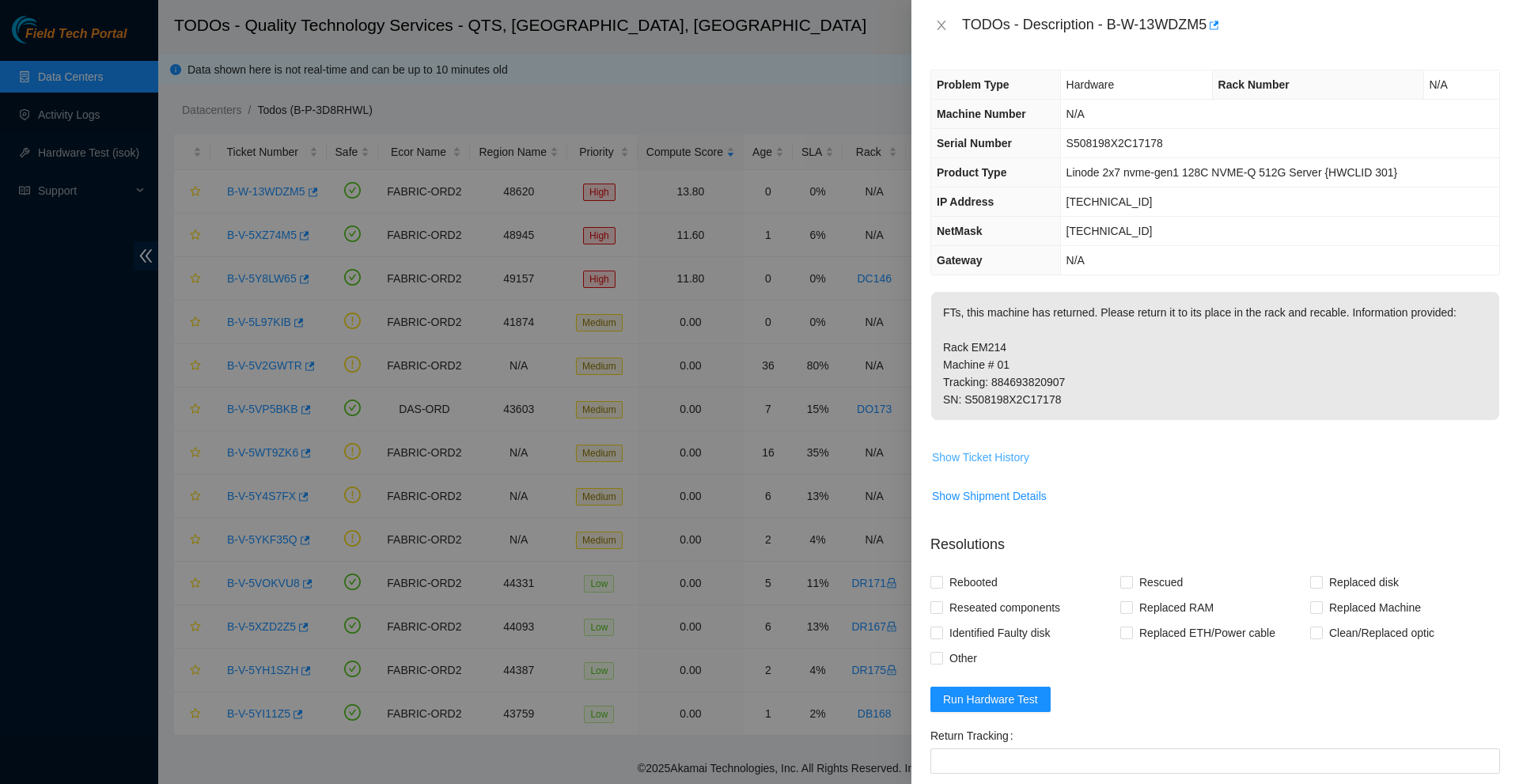
click at [972, 453] on span "Show Ticket History" at bounding box center [980, 457] width 97 height 17
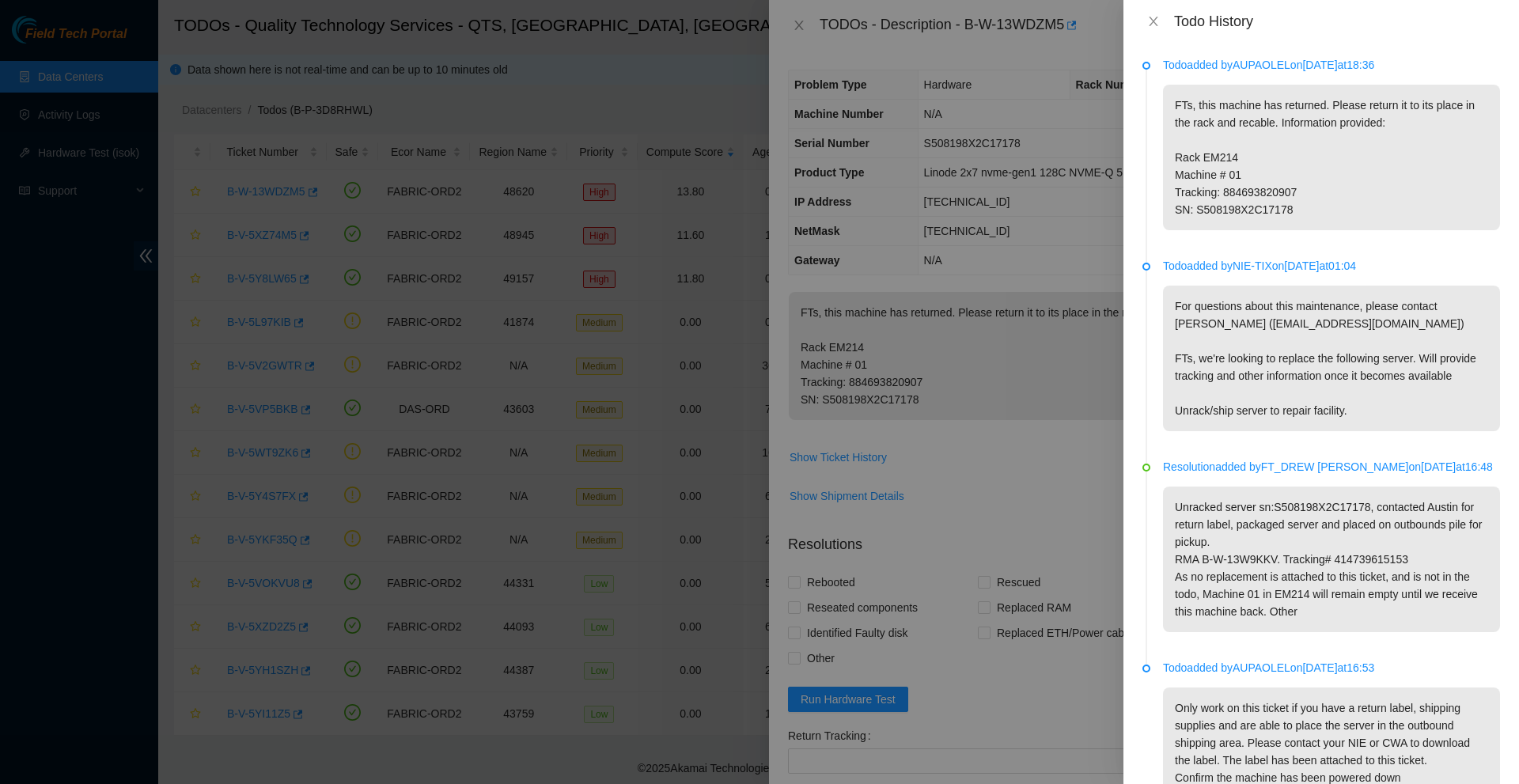
click at [990, 218] on div at bounding box center [759, 392] width 1519 height 784
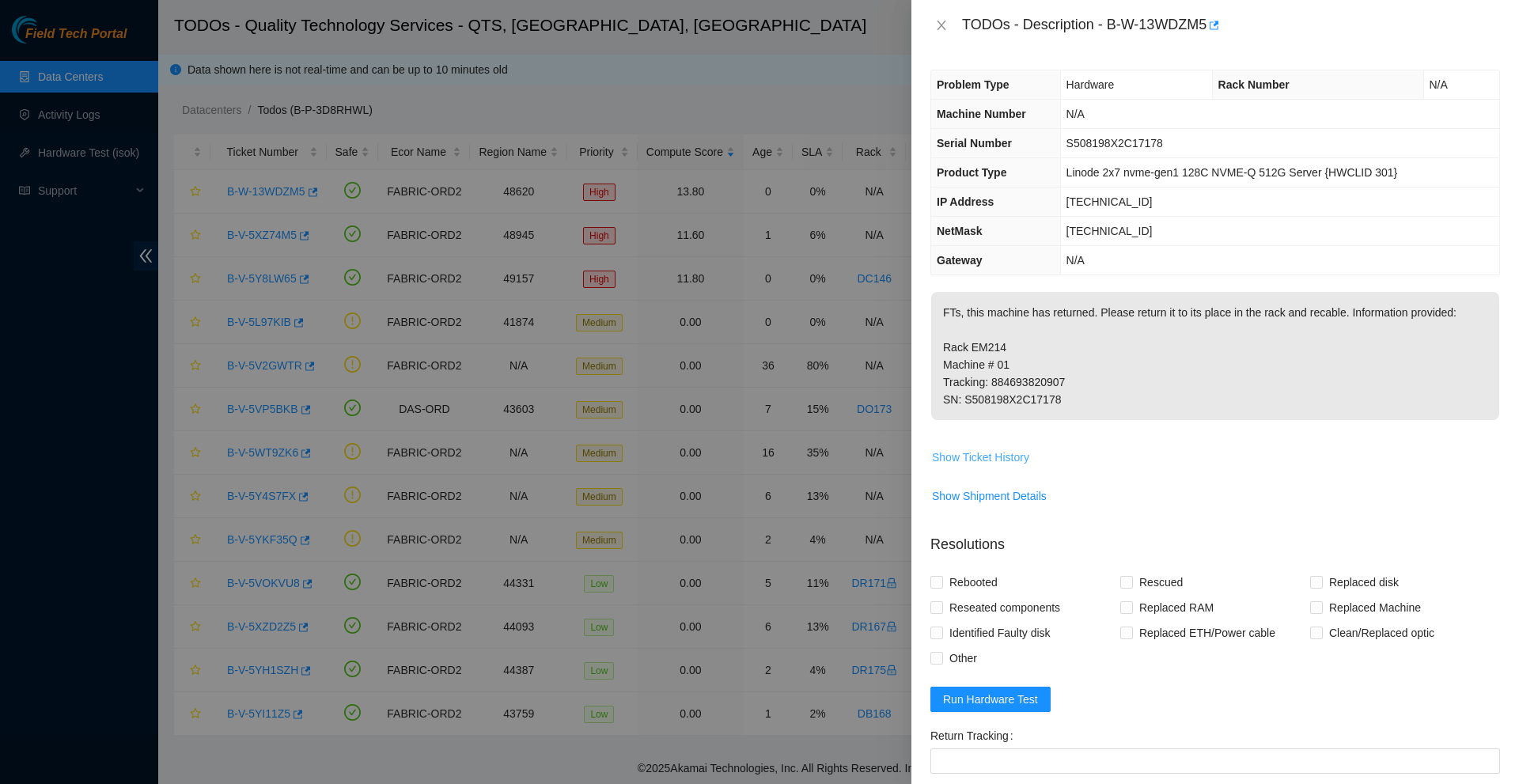
click at [1015, 456] on span "Show Ticket History" at bounding box center [980, 457] width 97 height 17
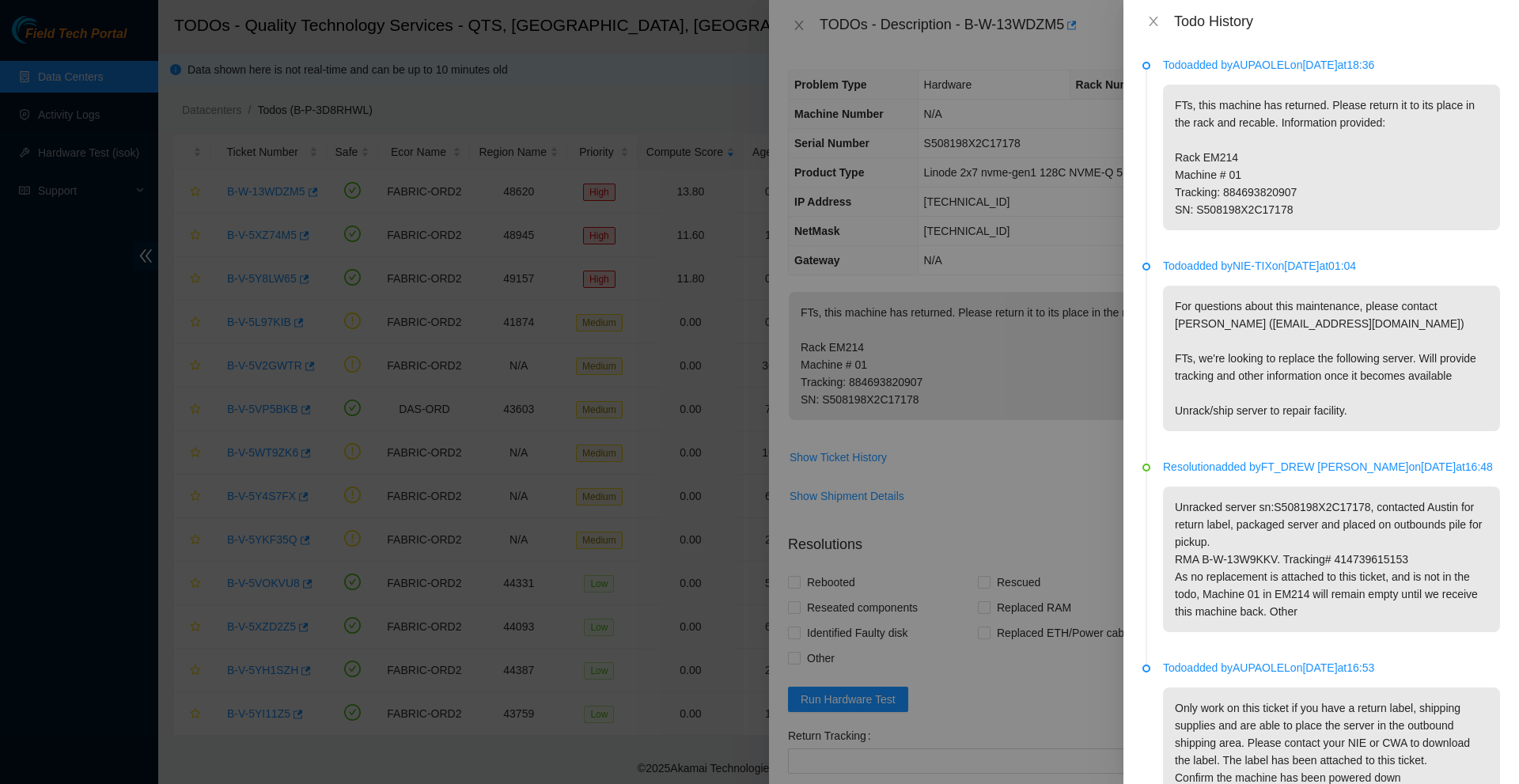
click at [775, 21] on div at bounding box center [759, 392] width 1519 height 784
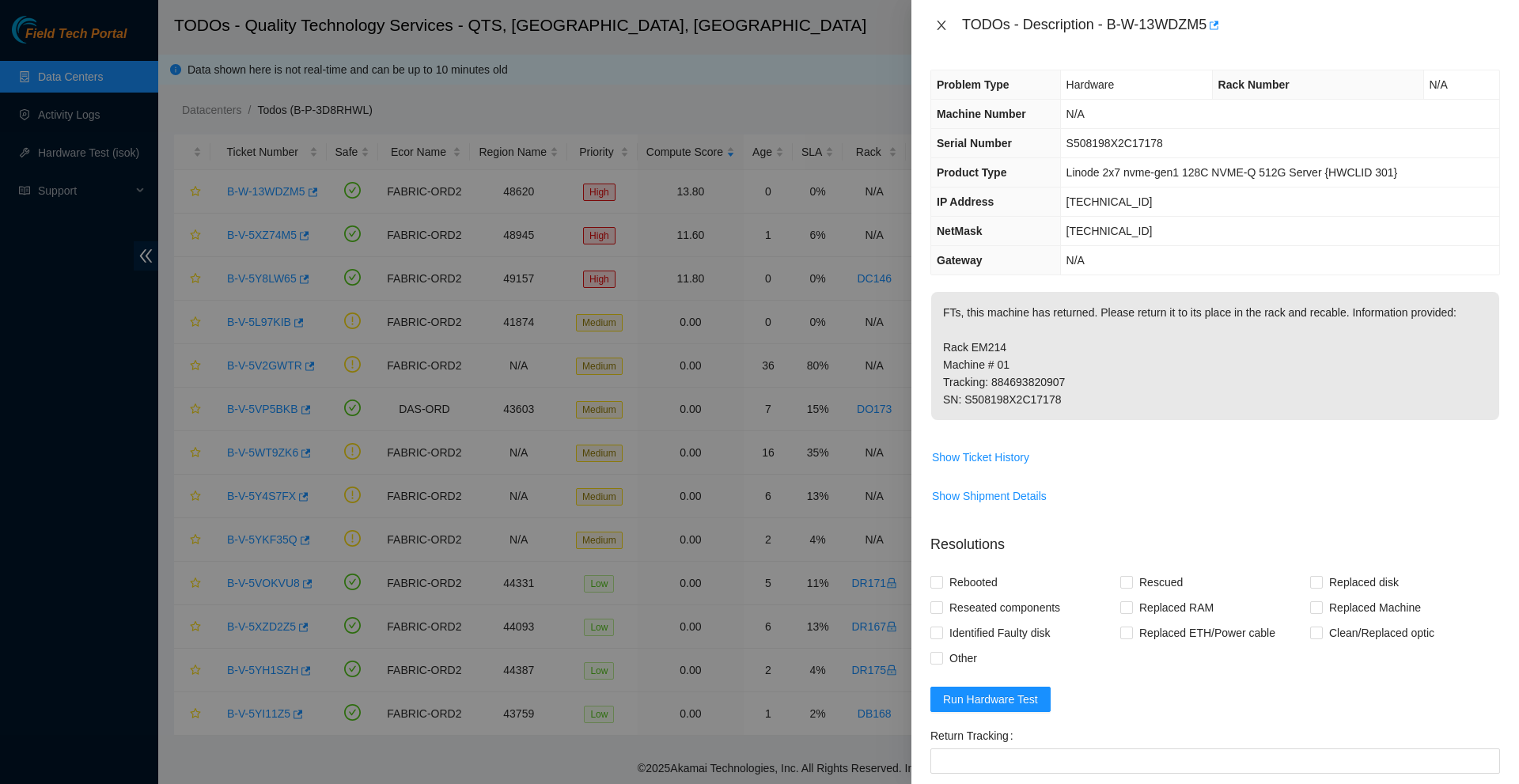
click at [945, 26] on icon "close" at bounding box center [942, 25] width 13 height 13
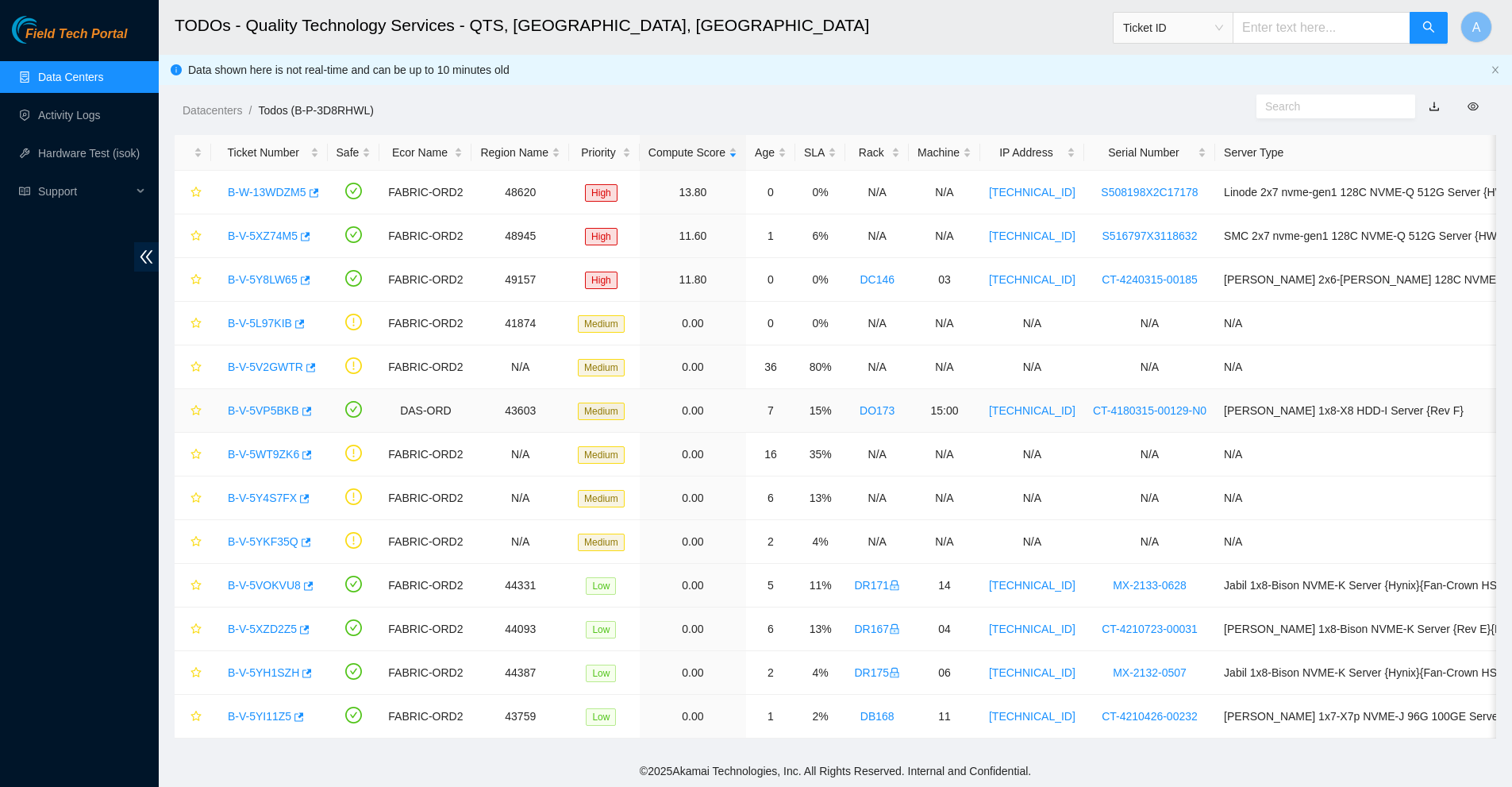
click at [272, 408] on link "B-V-5VP5BKB" at bounding box center [263, 411] width 71 height 13
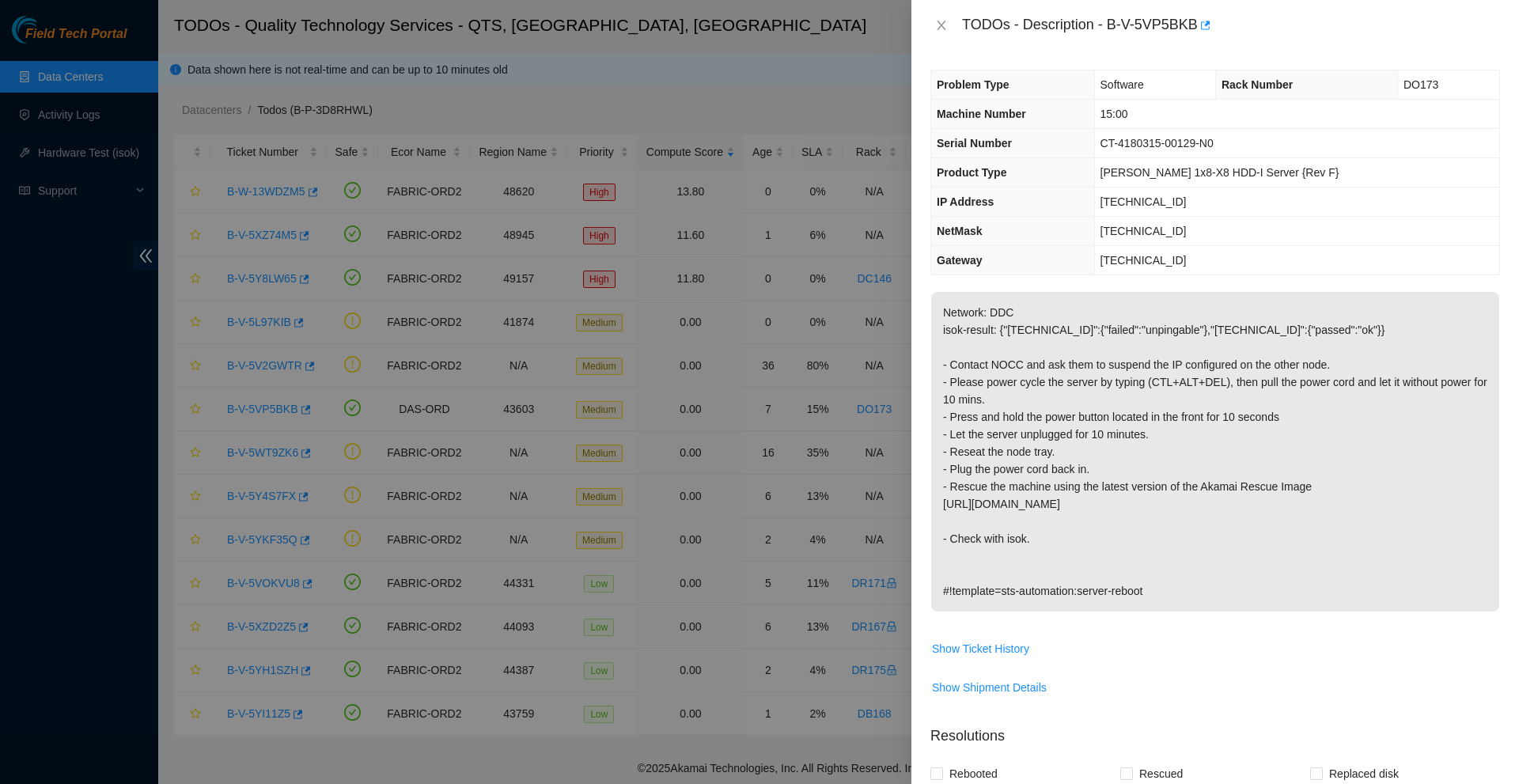
click at [1260, 545] on p "Network: DDC isok-result: {"23.200.22.148":{"failed":"unpingable"},"23.200.22.1…" at bounding box center [1215, 451] width 569 height 319
click at [942, 25] on icon "close" at bounding box center [942, 25] width 13 height 13
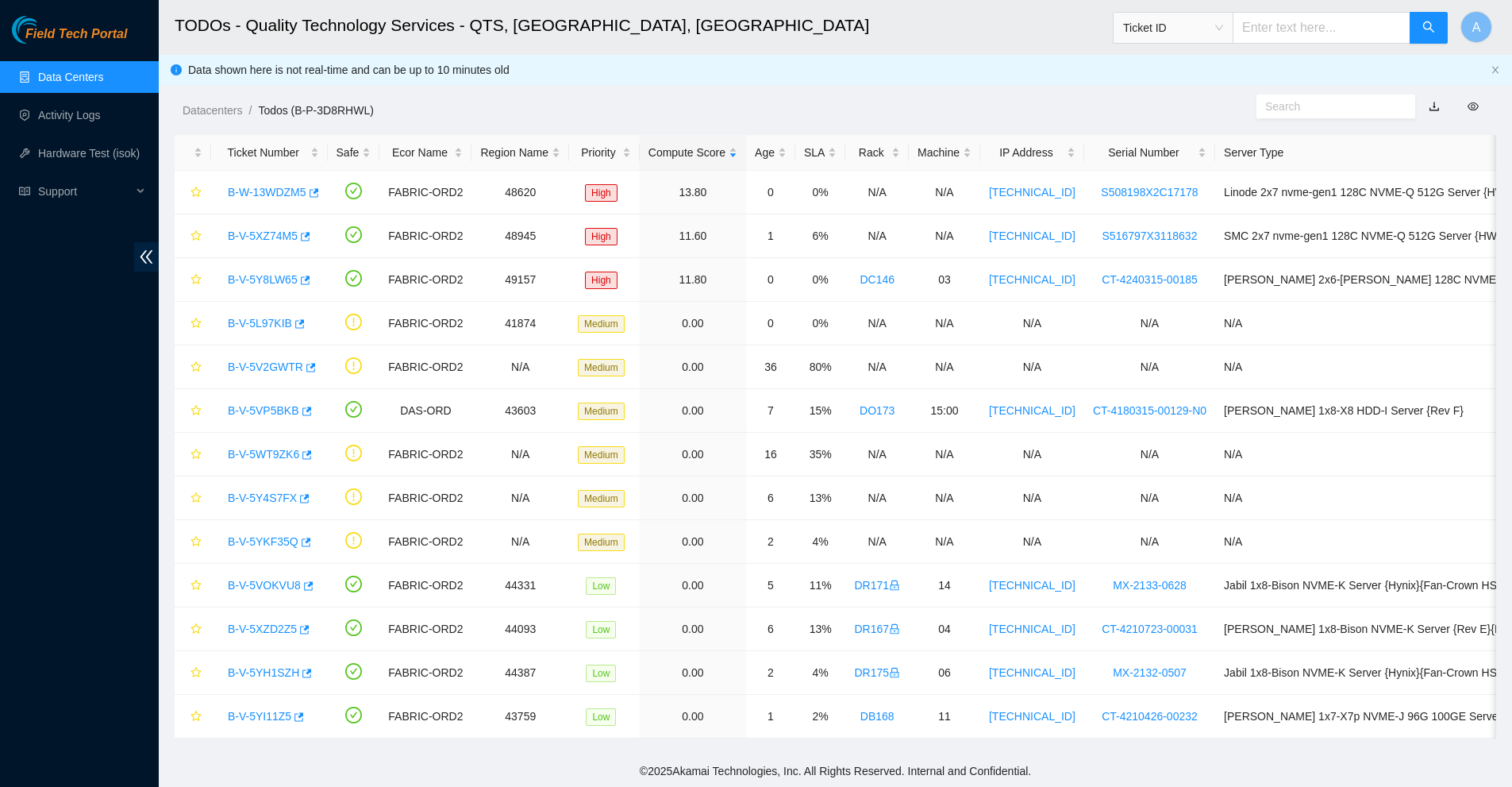
click at [74, 73] on link "Data Centers" at bounding box center [71, 77] width 65 height 13
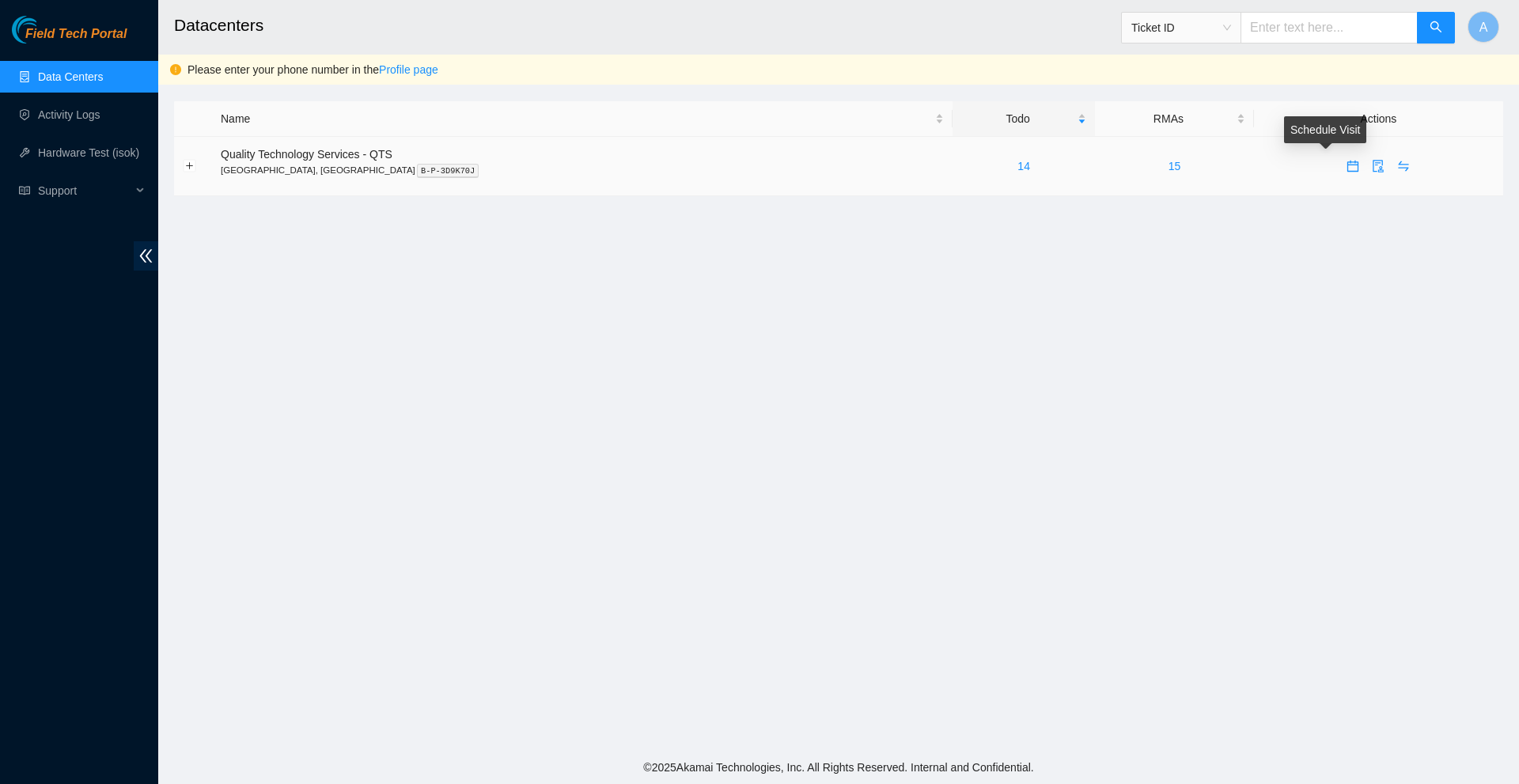
click at [1348, 168] on icon "calendar" at bounding box center [1354, 166] width 11 height 11
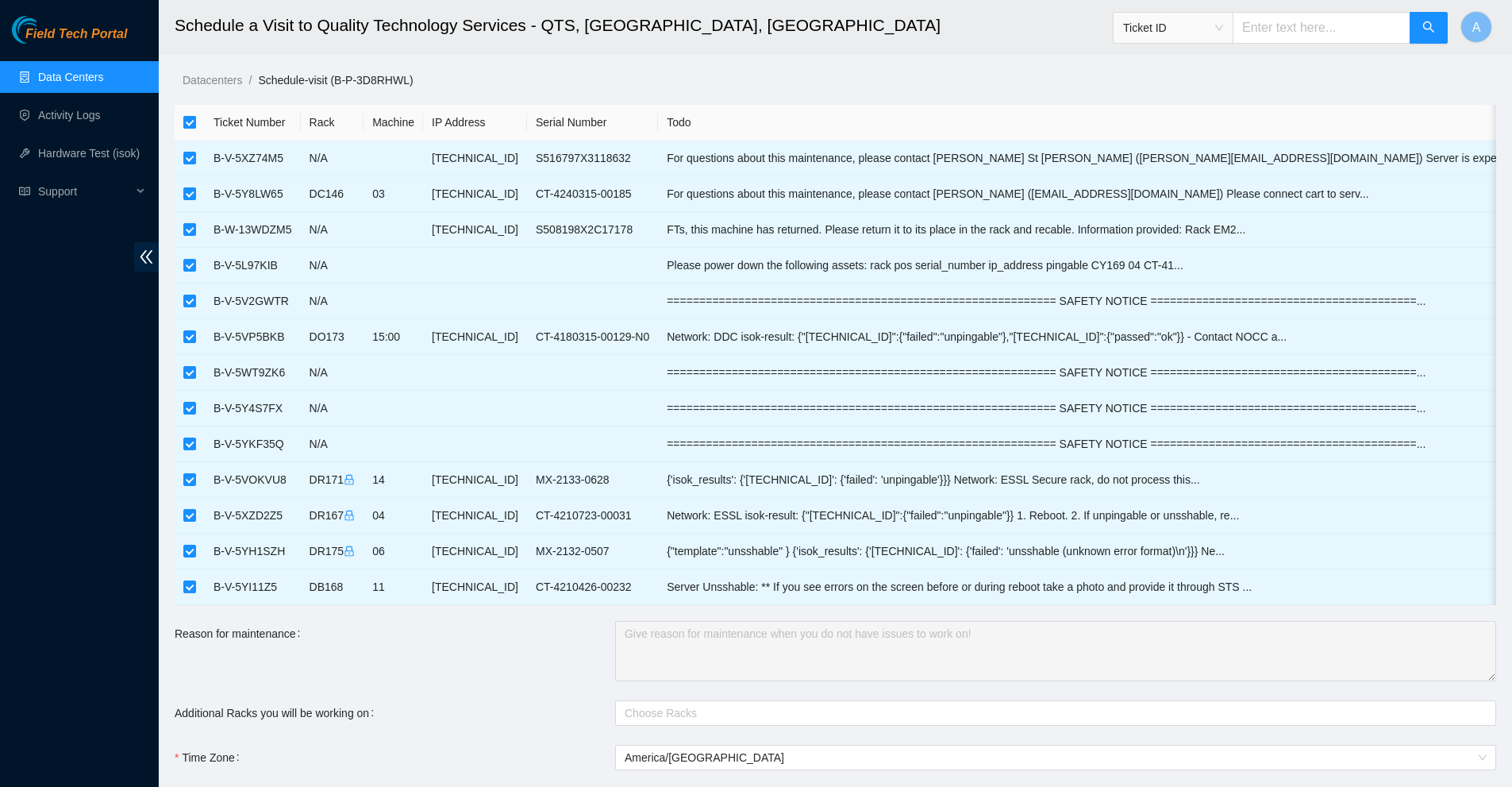
click at [192, 119] on input "checkbox" at bounding box center [190, 123] width 13 height 13
checkbox input "false"
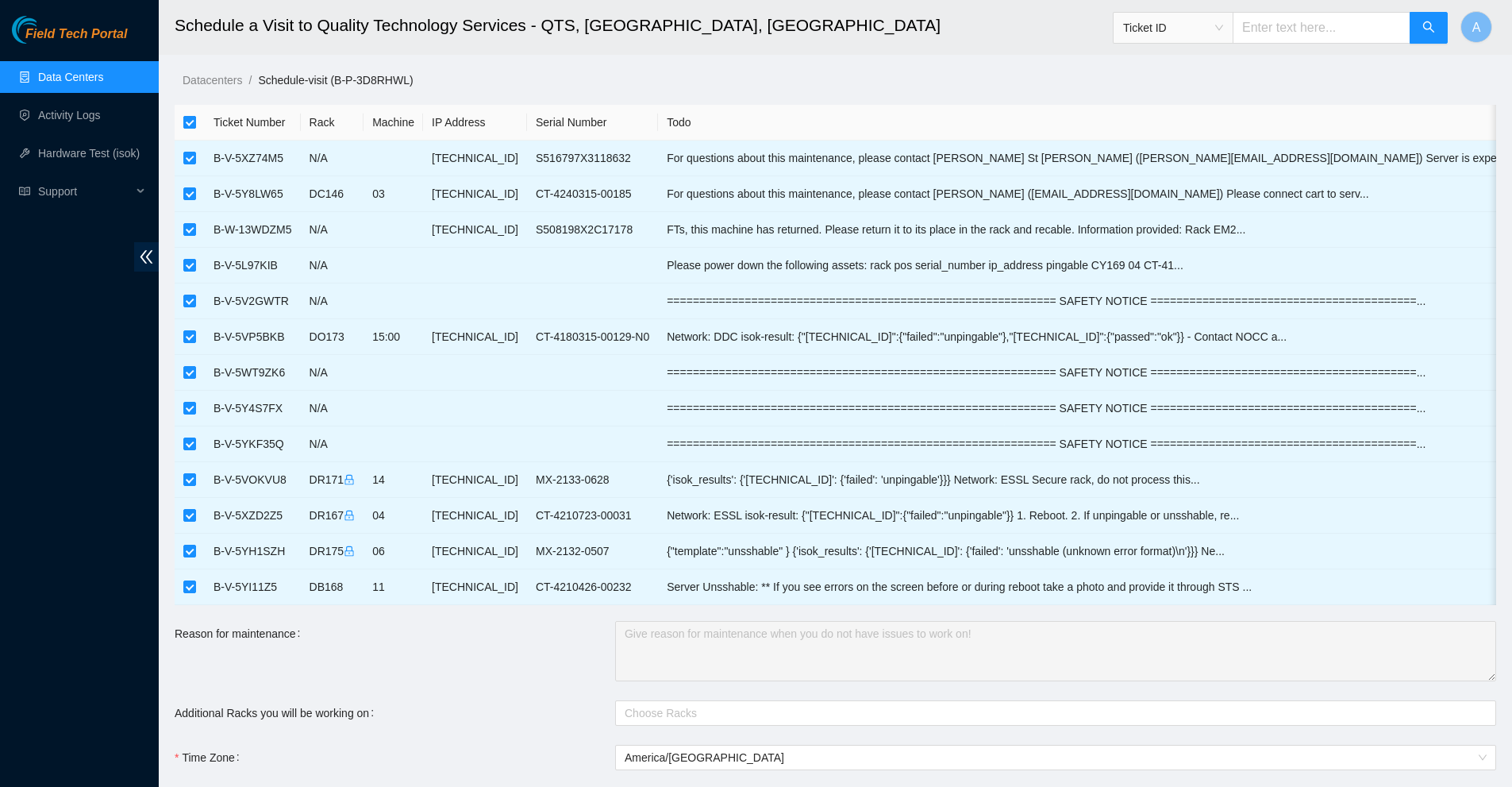
checkbox input "false"
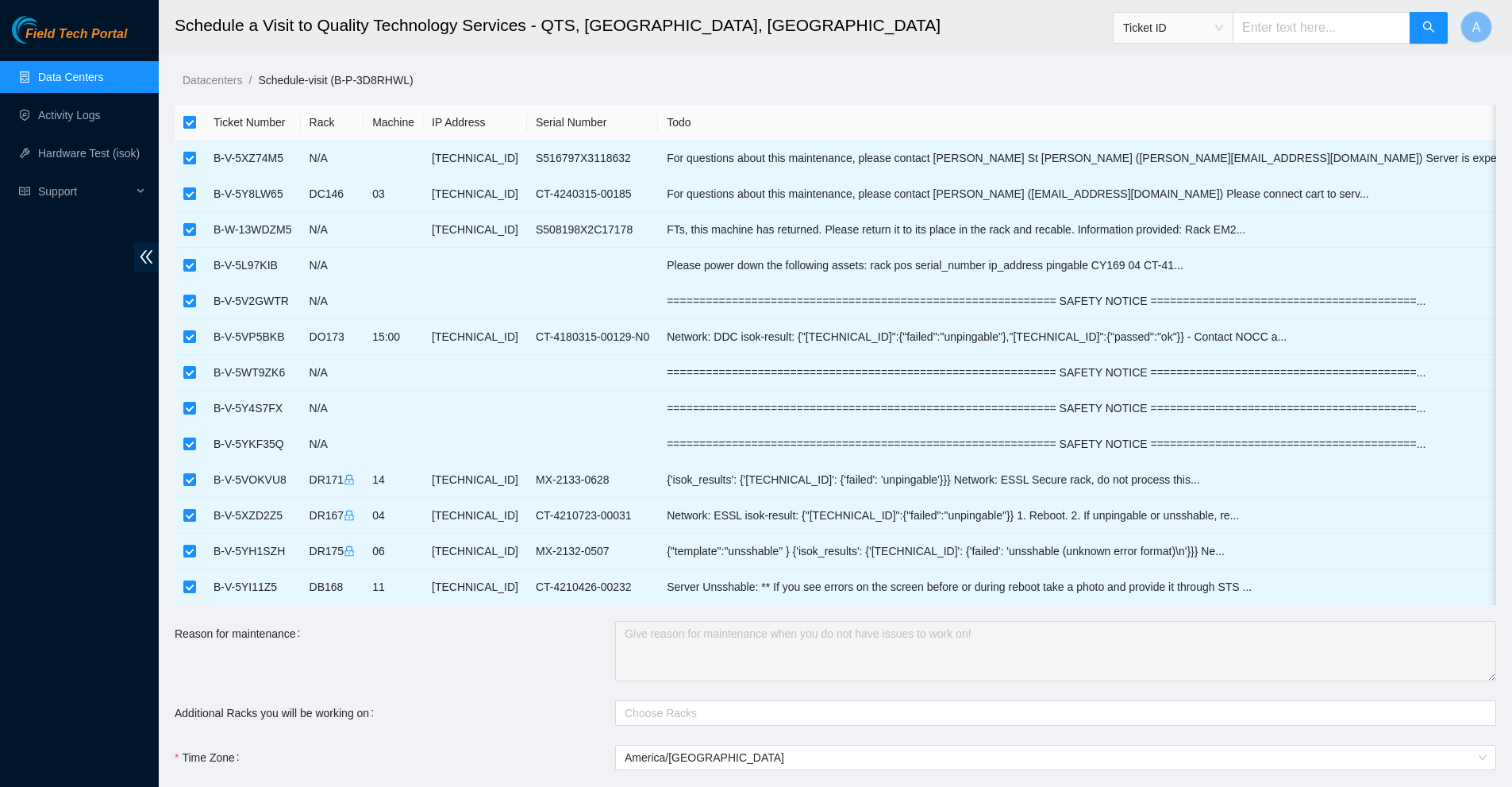
checkbox input "false"
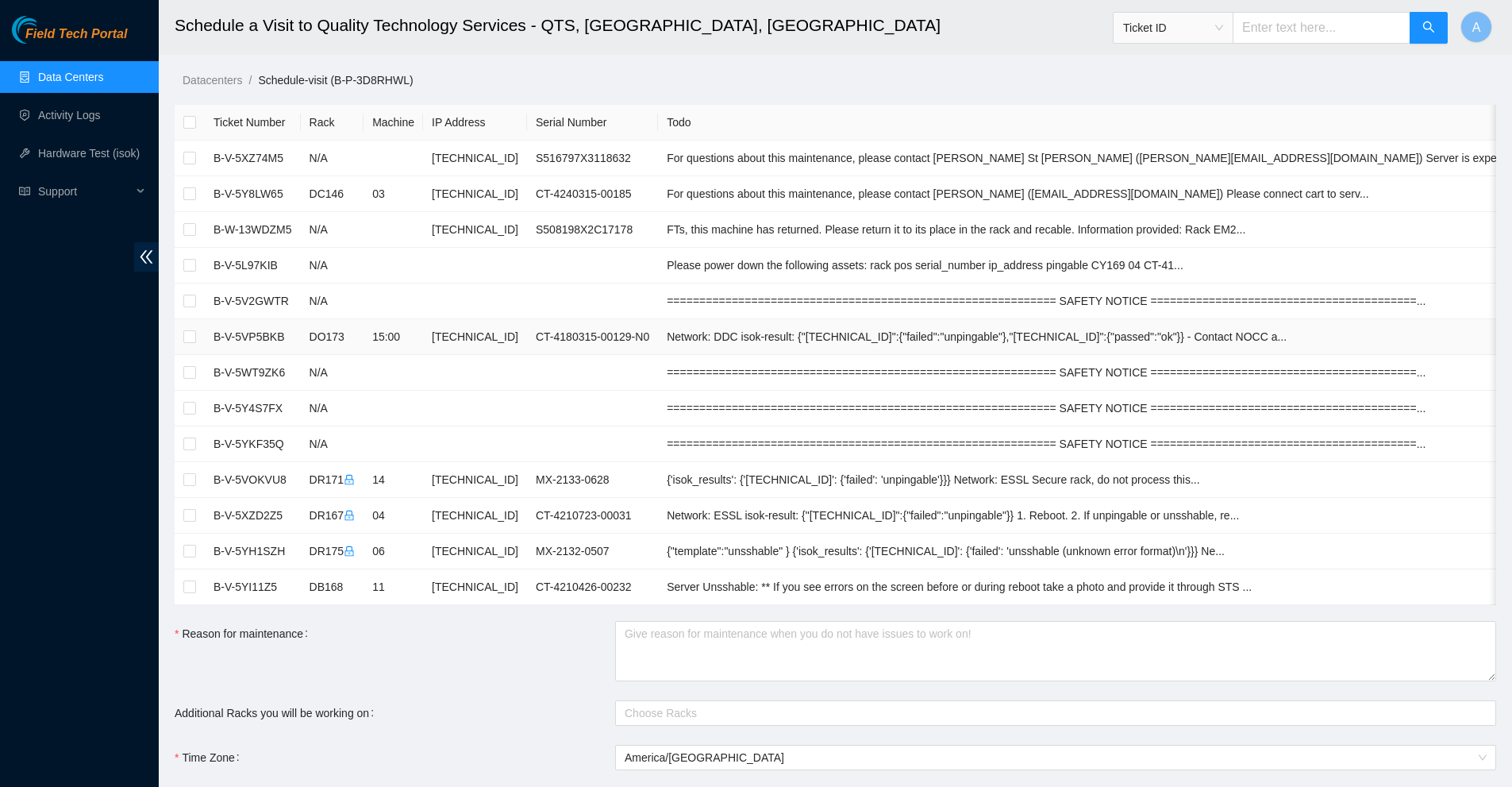
click at [179, 330] on td at bounding box center [190, 338] width 30 height 36
click at [185, 335] on input "checkbox" at bounding box center [190, 337] width 13 height 13
checkbox input "true"
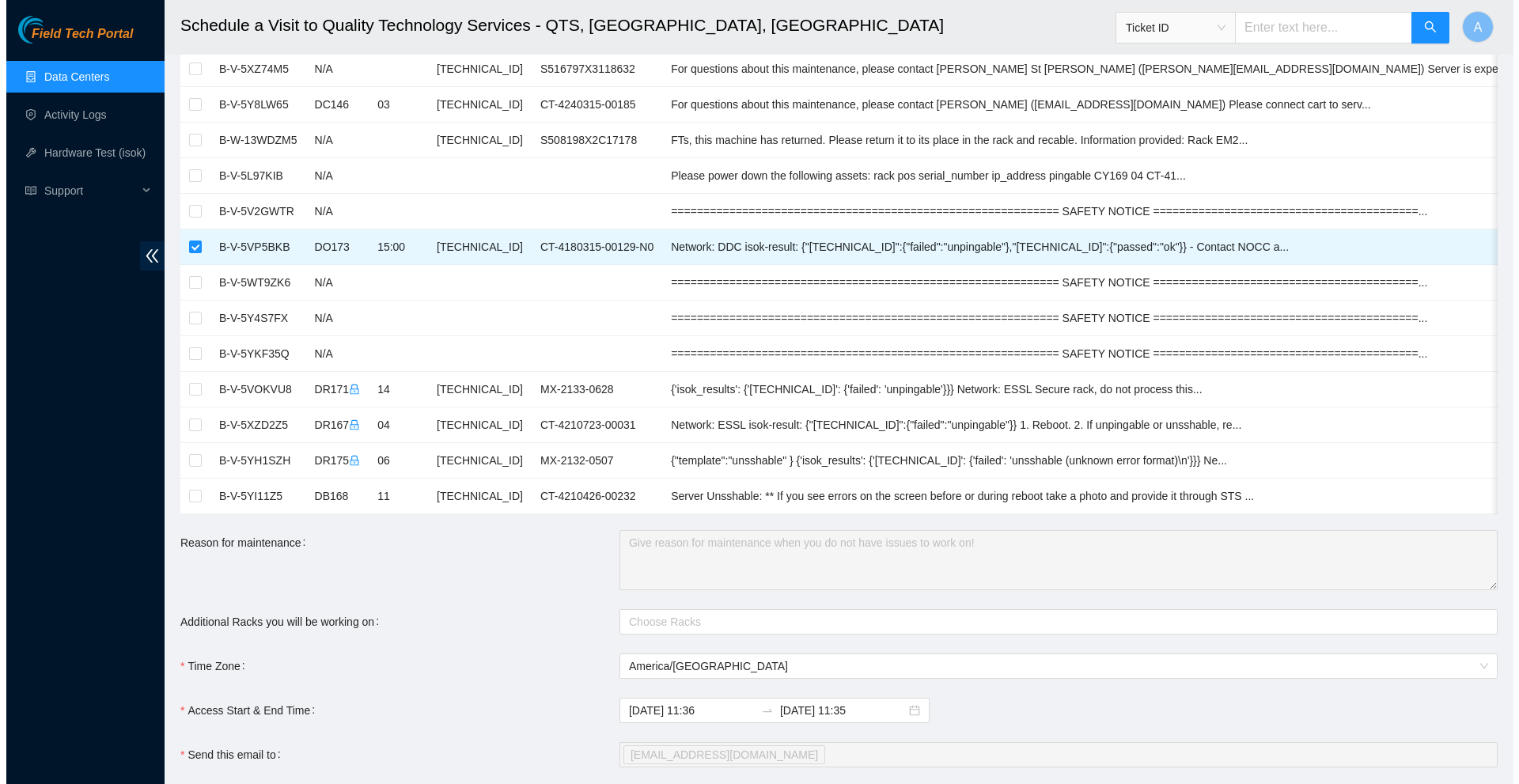
scroll to position [357, 0]
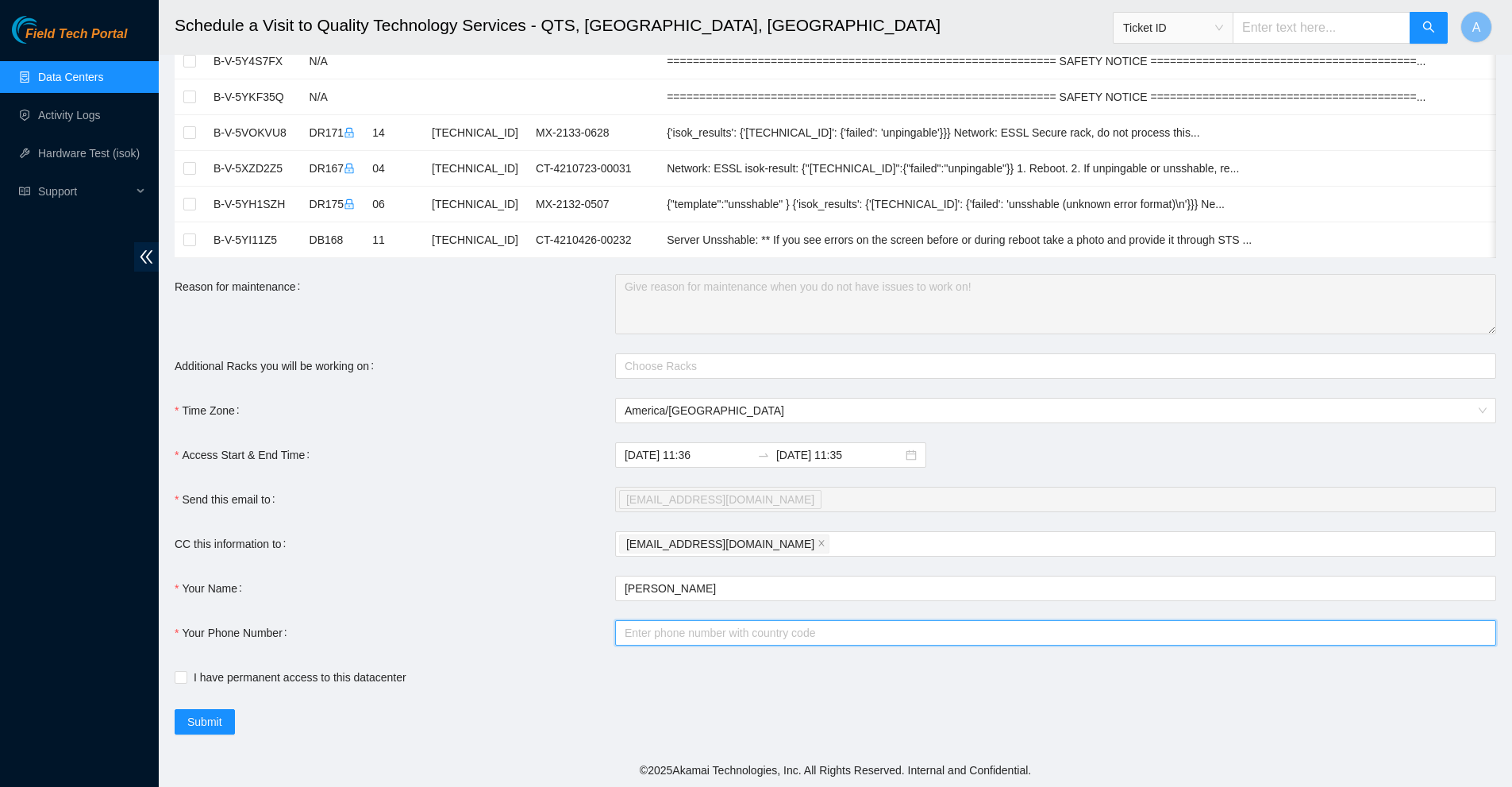
click at [655, 628] on input "Your Phone Number" at bounding box center [1055, 633] width 881 height 25
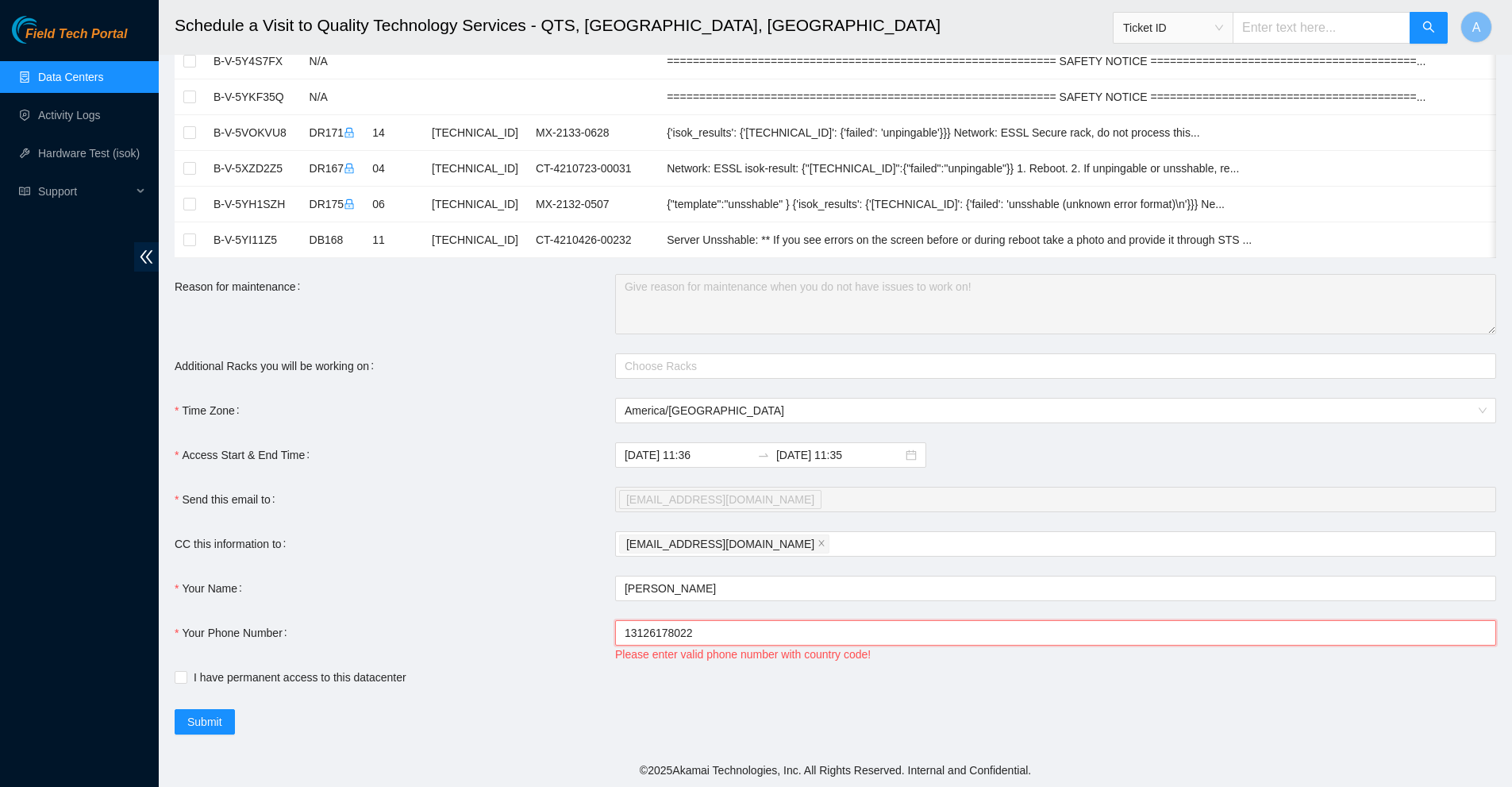
click at [624, 630] on input "13126178022" at bounding box center [1055, 633] width 881 height 25
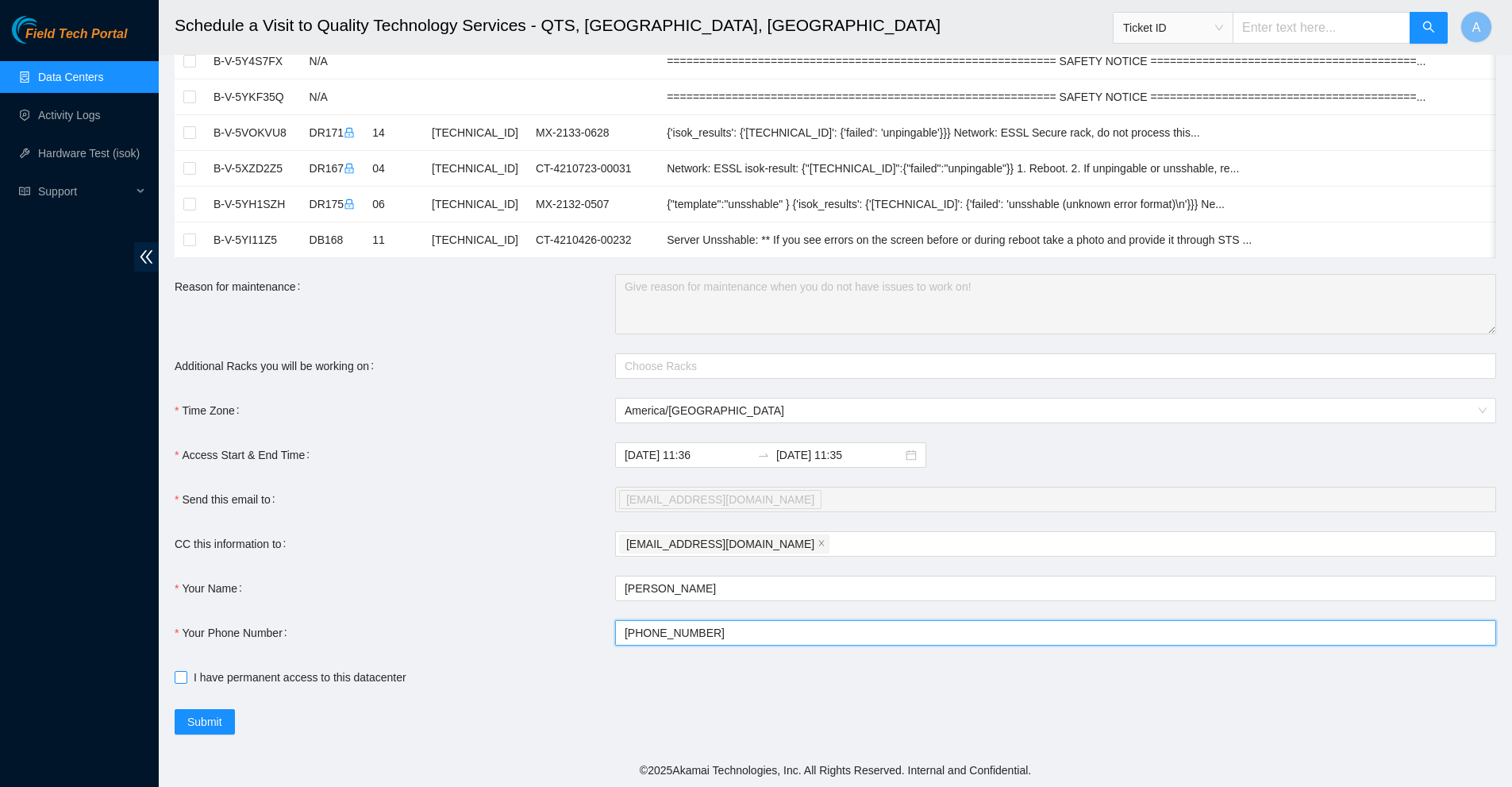
type input "+13126178022"
click at [190, 673] on span "I have permanent access to this datacenter" at bounding box center [300, 677] width 225 height 17
click at [185, 673] on input "I have permanent access to this datacenter" at bounding box center [181, 677] width 11 height 11
checkbox input "true"
click at [195, 721] on span "Submit" at bounding box center [204, 721] width 35 height 17
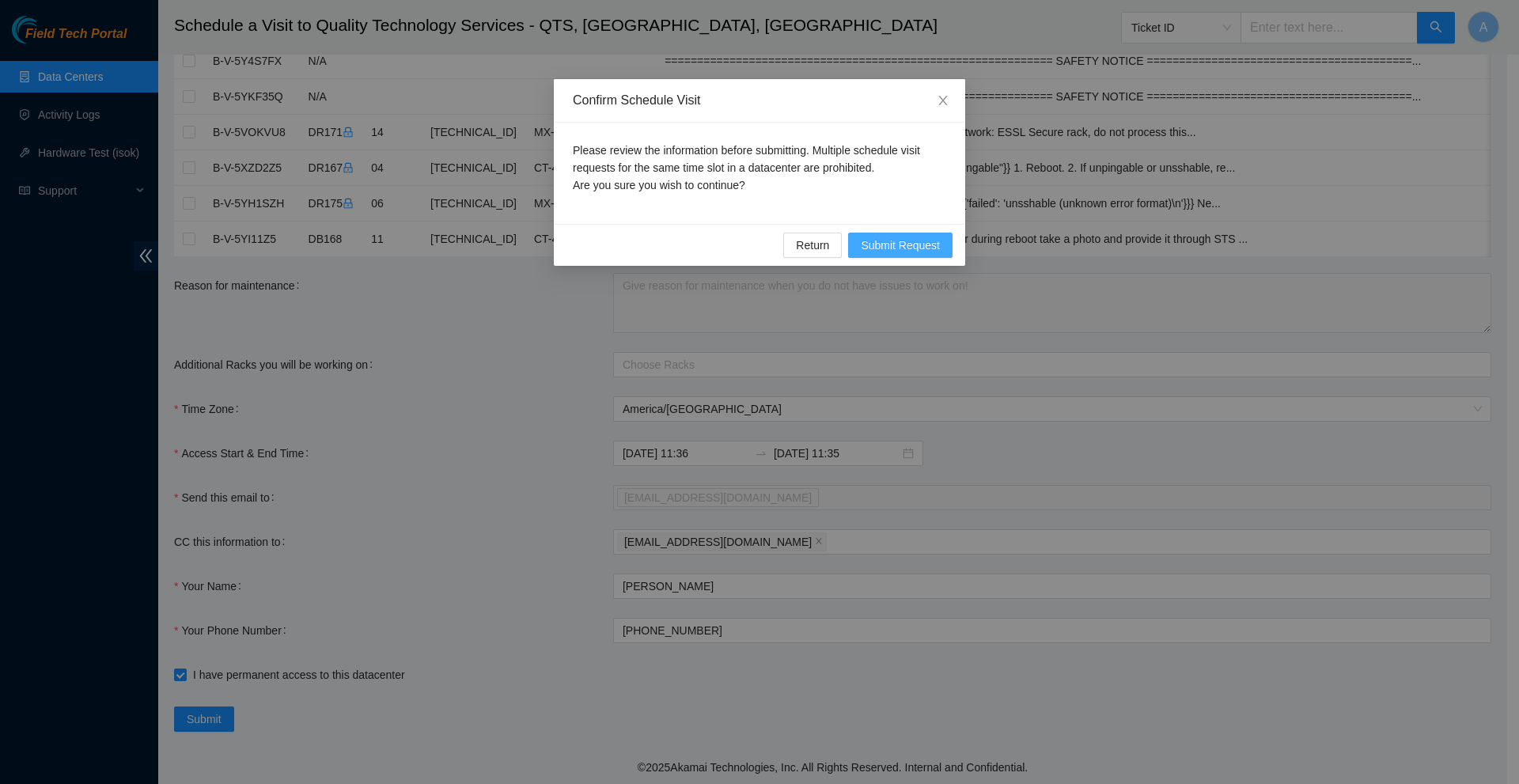
click at [914, 252] on span "Submit Request" at bounding box center [900, 244] width 79 height 17
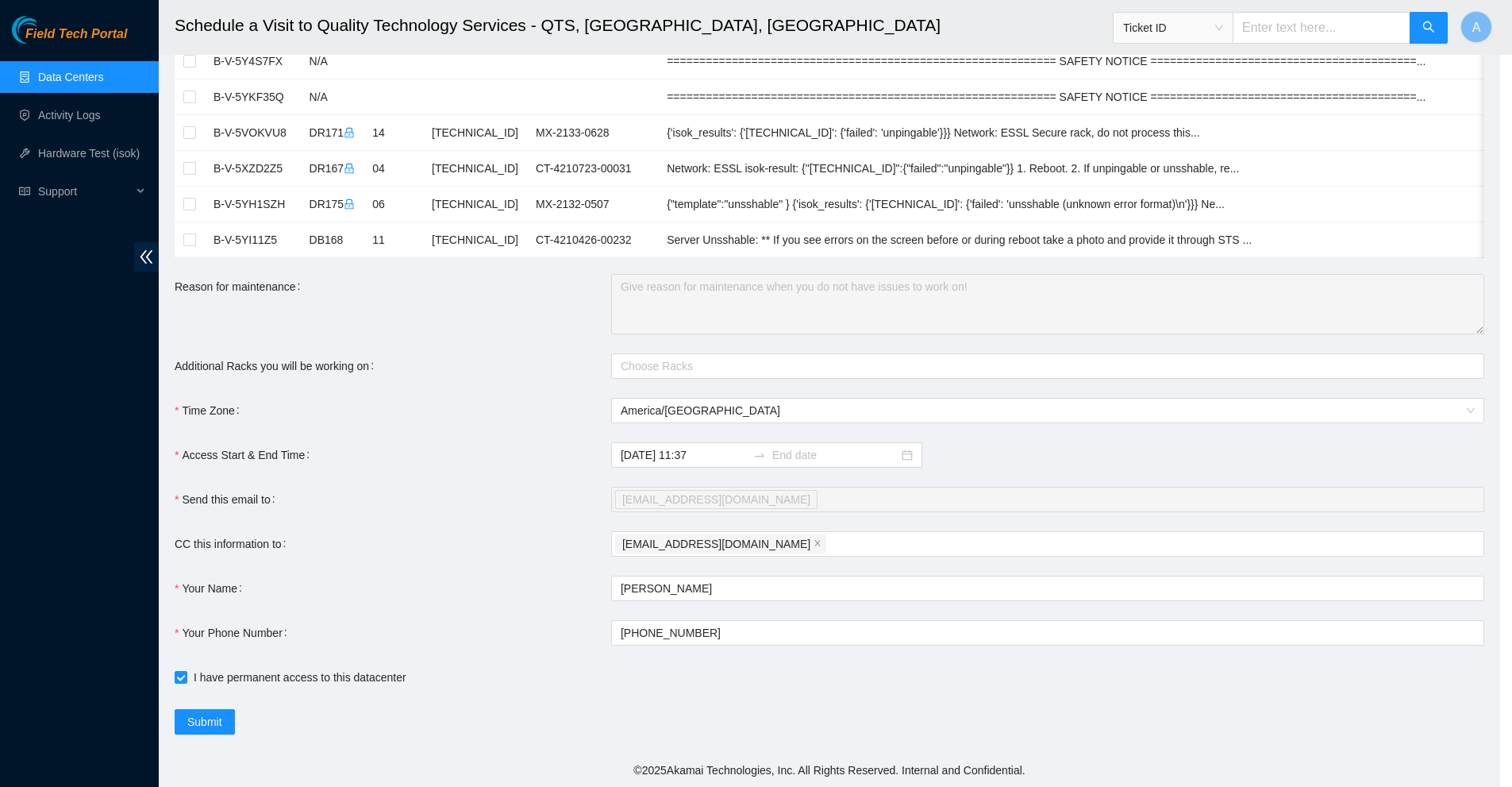
type input "2025-10-15 11:37"
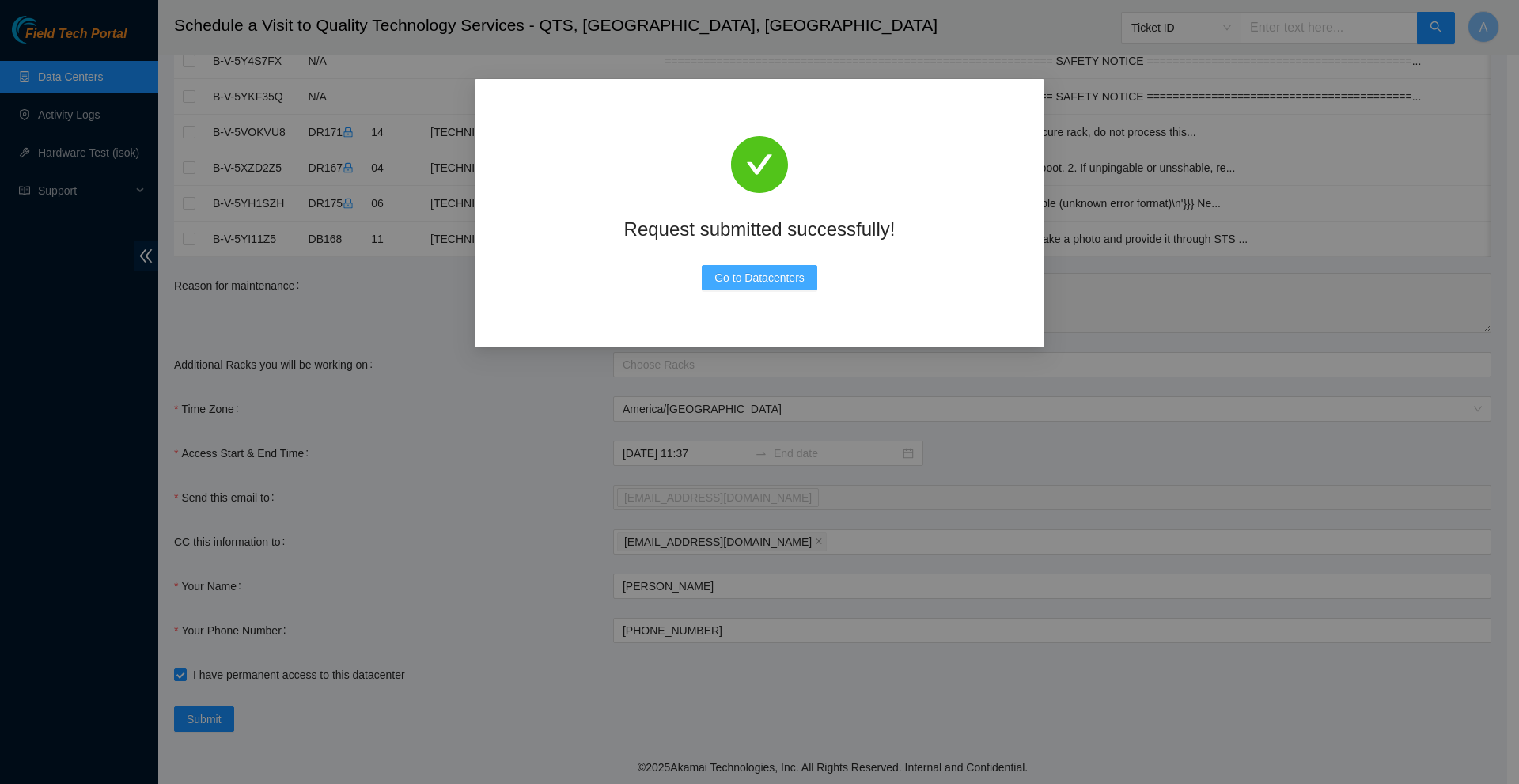
click at [718, 280] on span "Go to Datacenters" at bounding box center [759, 277] width 90 height 17
